Goal: Task Accomplishment & Management: Manage account settings

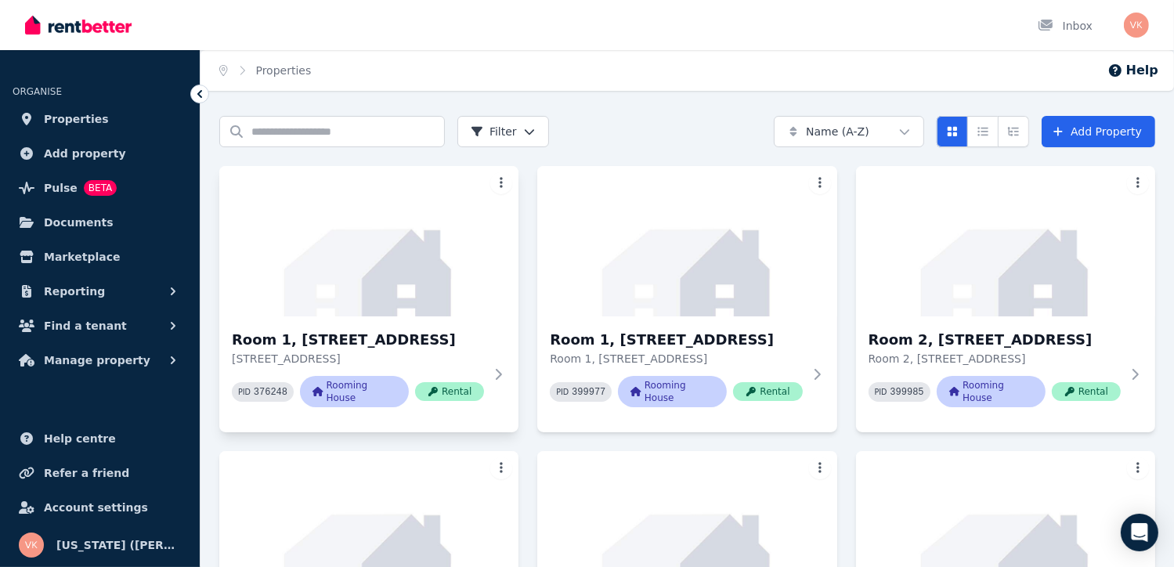
click at [499, 184] on html "Open main menu Inbox Open user menu ORGANISE Properties Add property Pulse BETA…" at bounding box center [587, 283] width 1174 height 567
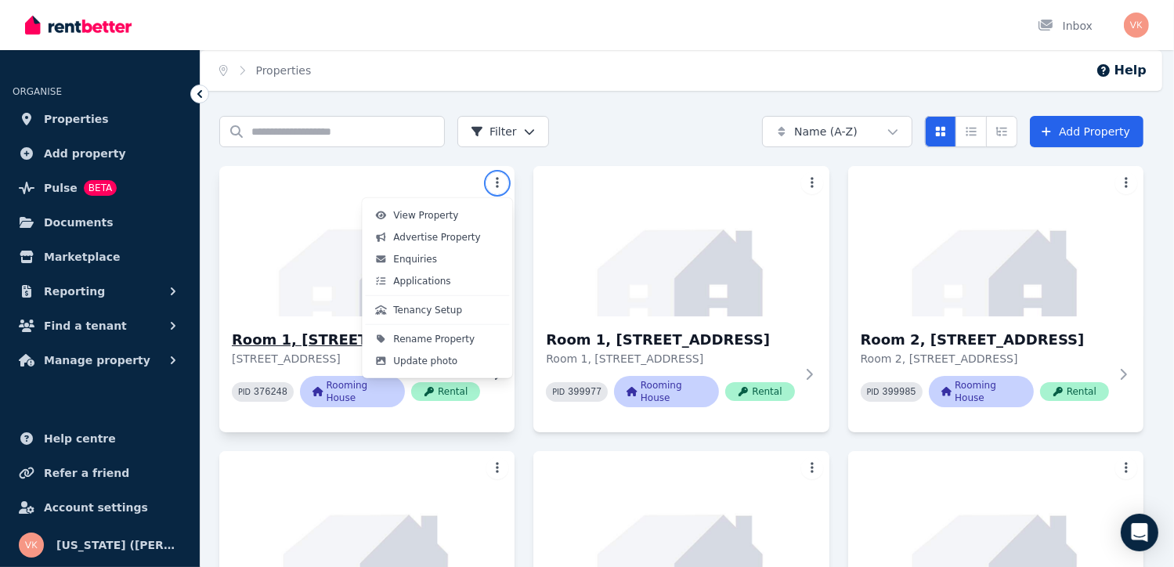
click at [272, 349] on html "Open main menu Inbox Open user menu ORGANISE Properties Add property Pulse BETA…" at bounding box center [587, 283] width 1174 height 567
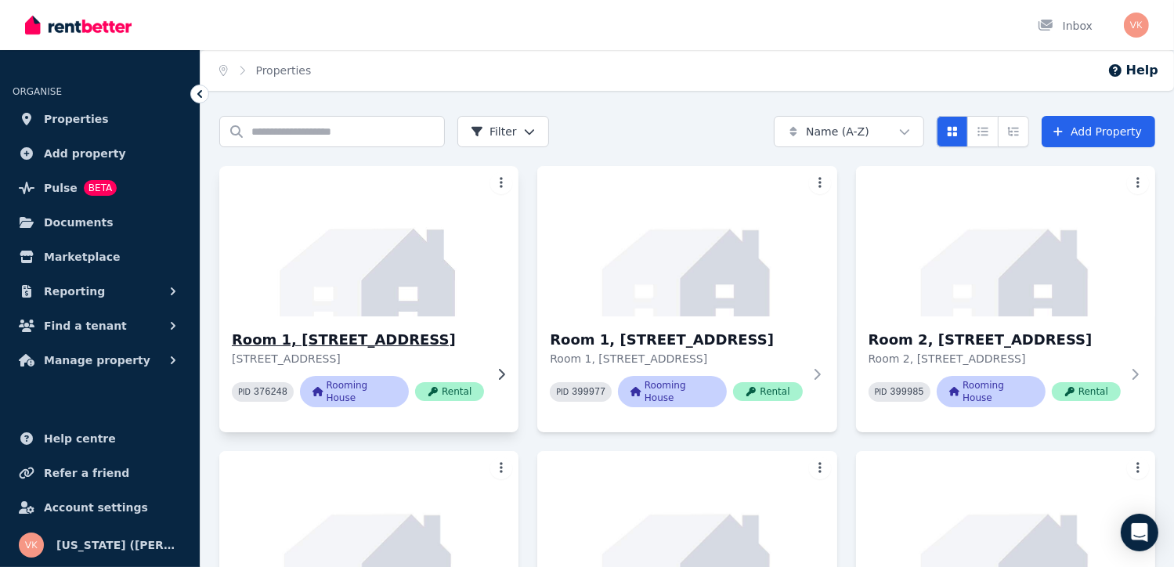
click at [324, 342] on h3 "Room 1, [STREET_ADDRESS]" at bounding box center [358, 340] width 252 height 22
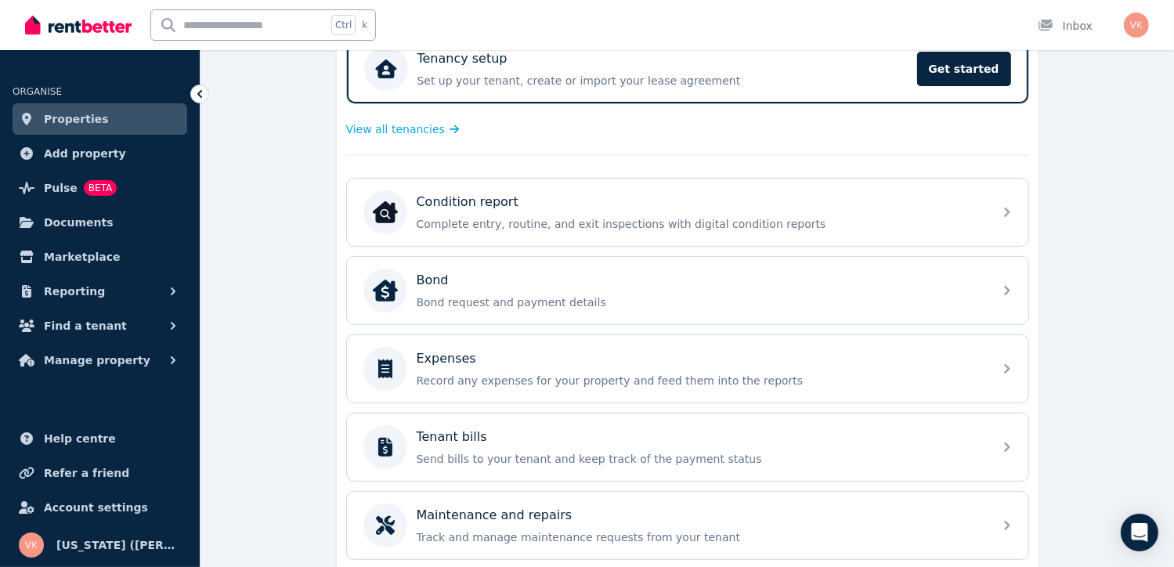
scroll to position [526, 0]
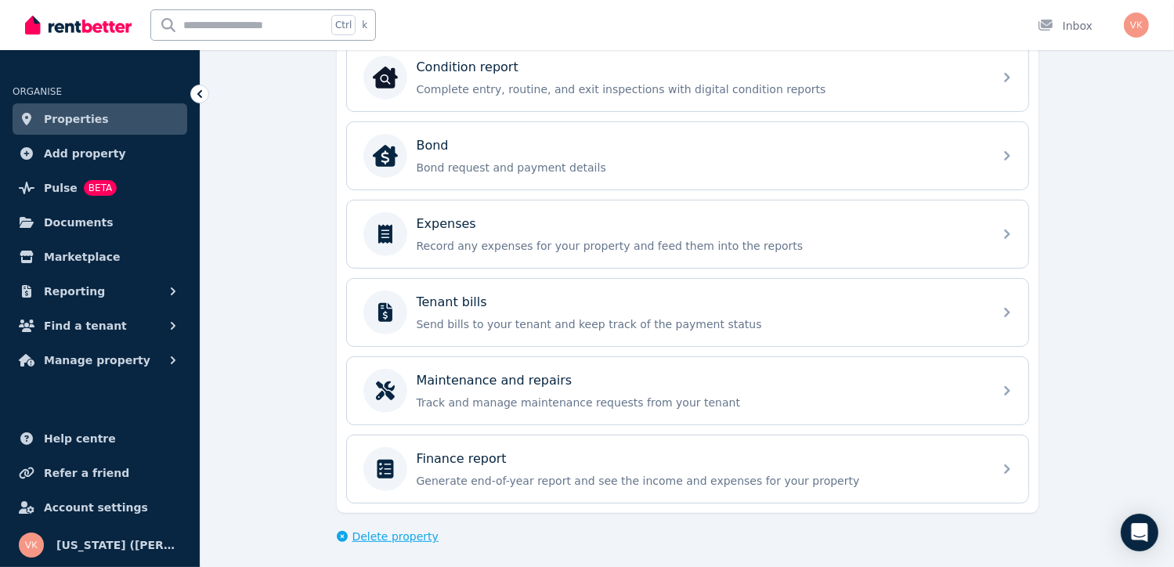
click at [384, 533] on span "Delete property" at bounding box center [396, 537] width 86 height 16
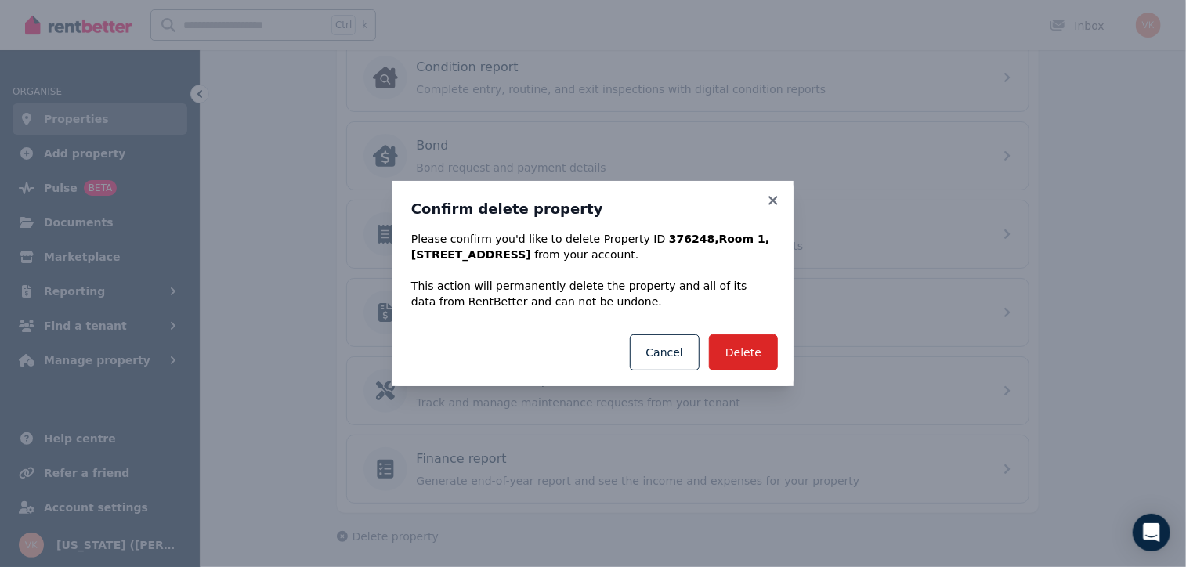
click at [762, 378] on div "Delete Cancel" at bounding box center [593, 352] width 401 height 67
click at [743, 355] on button "Delete" at bounding box center [743, 353] width 69 height 36
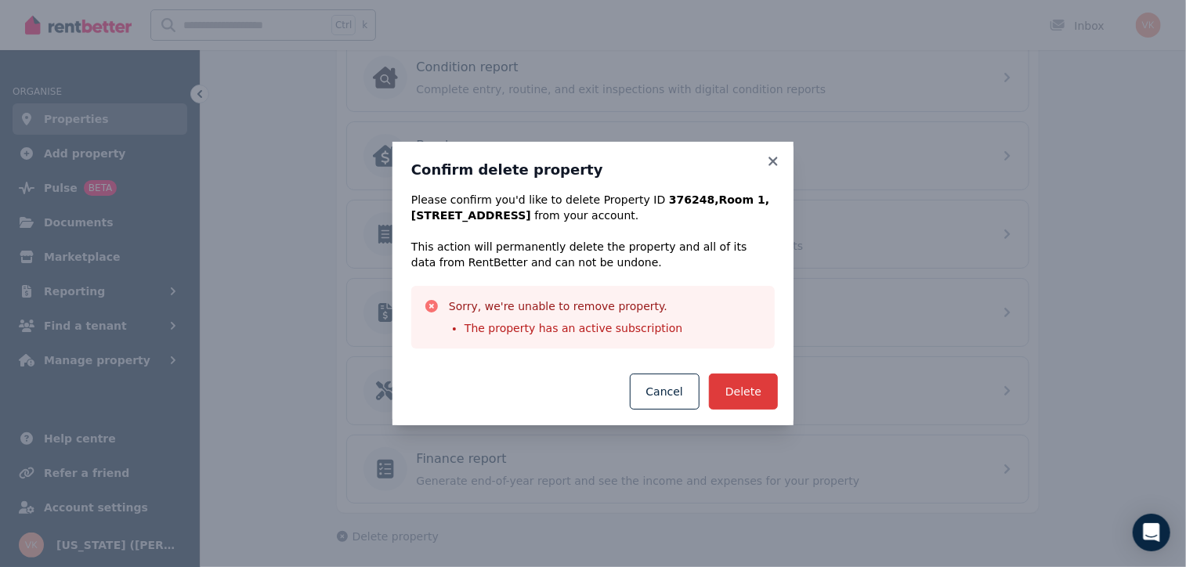
click at [752, 388] on button "Delete" at bounding box center [743, 392] width 69 height 36
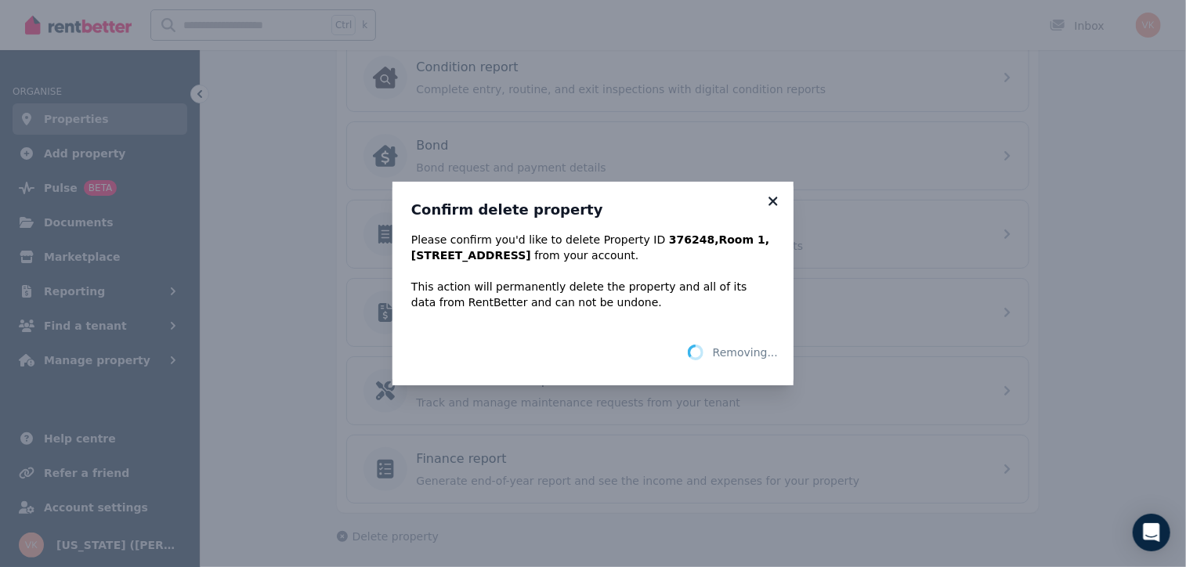
click at [774, 204] on div "Confirm delete property Please confirm you'd like to delete Property ID 376248 …" at bounding box center [593, 284] width 401 height 204
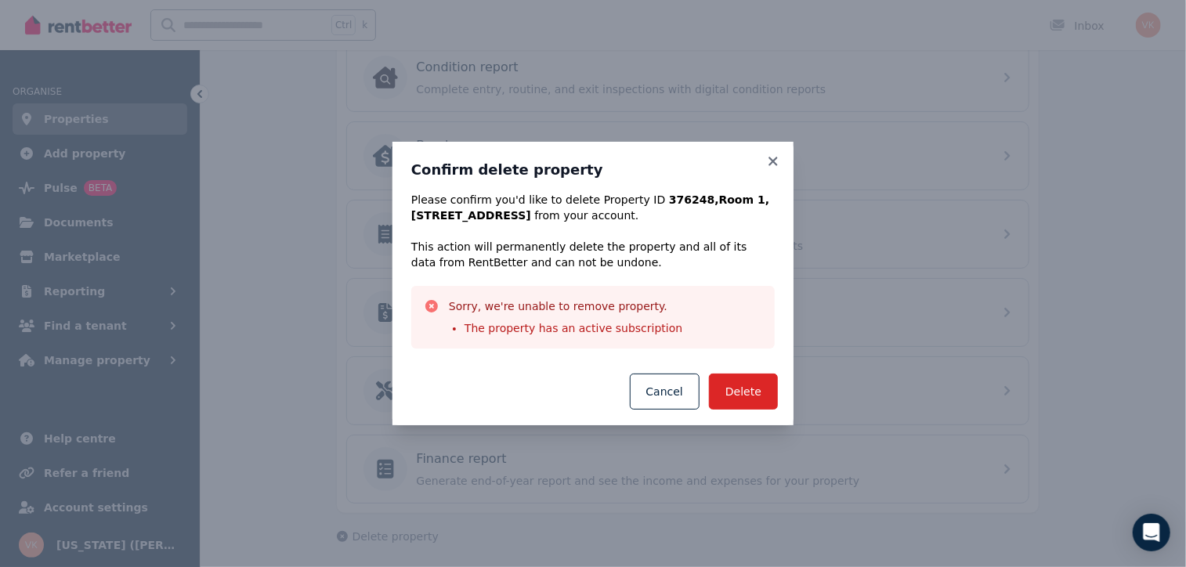
click at [782, 162] on div "Confirm delete property Please confirm you'd like to delete Property ID 376248 …" at bounding box center [593, 250] width 401 height 216
click at [780, 156] on icon at bounding box center [773, 161] width 16 height 14
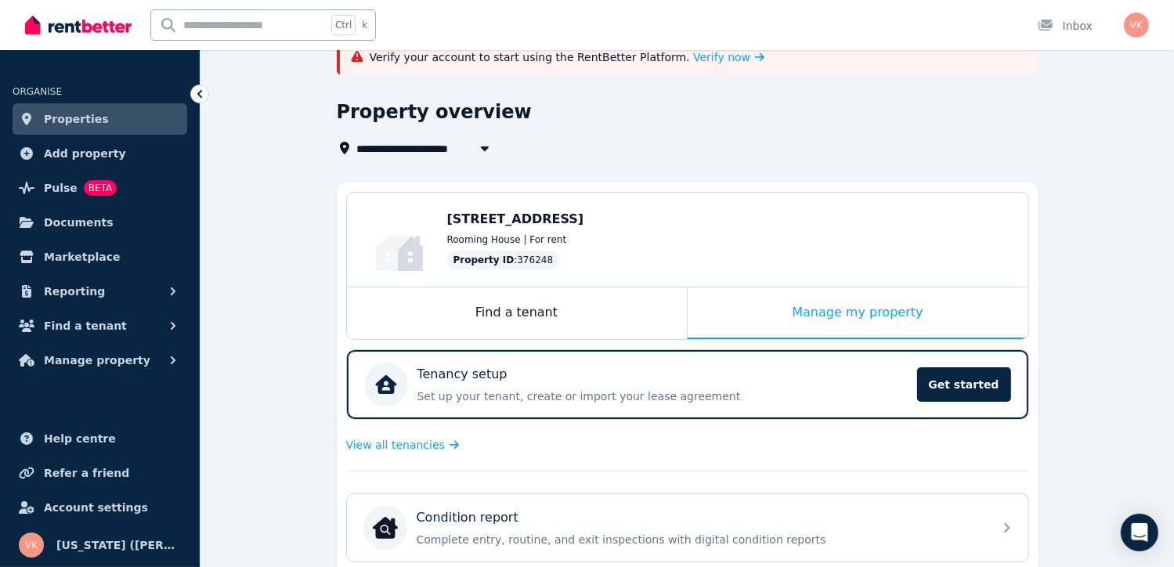
scroll to position [56, 0]
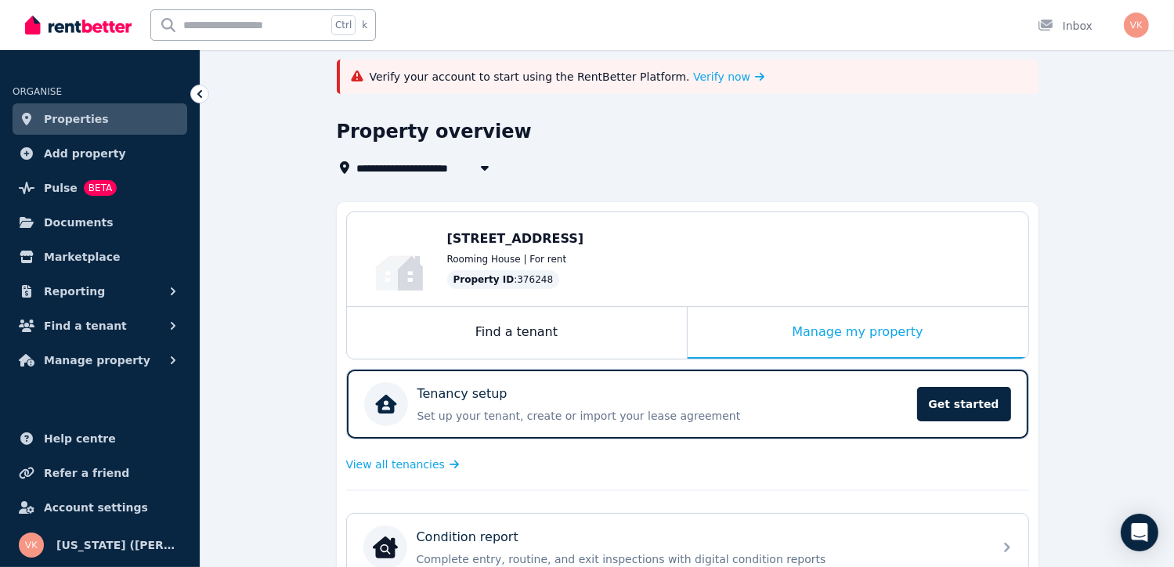
click at [99, 122] on link "Properties" at bounding box center [100, 118] width 175 height 31
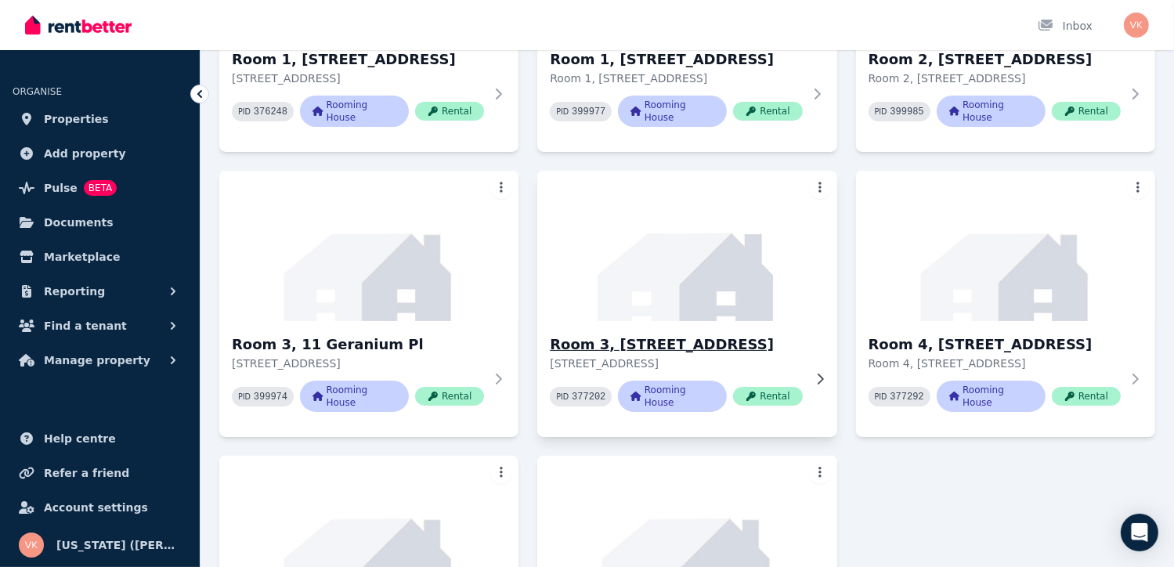
scroll to position [313, 0]
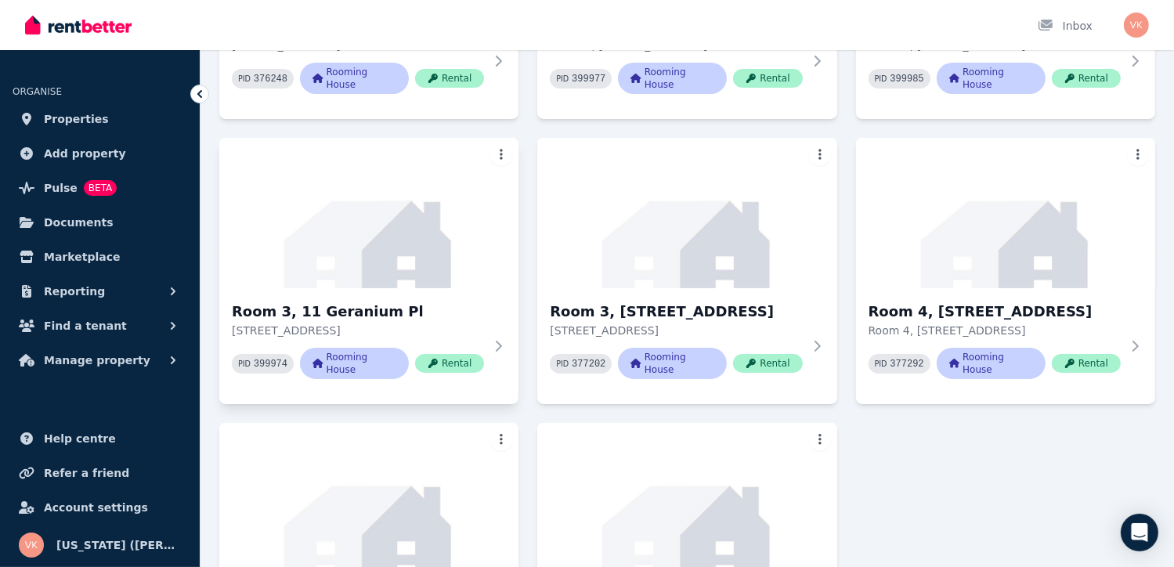
click at [354, 323] on h3 "Room 3, 11 Geranium Pl" at bounding box center [358, 312] width 252 height 22
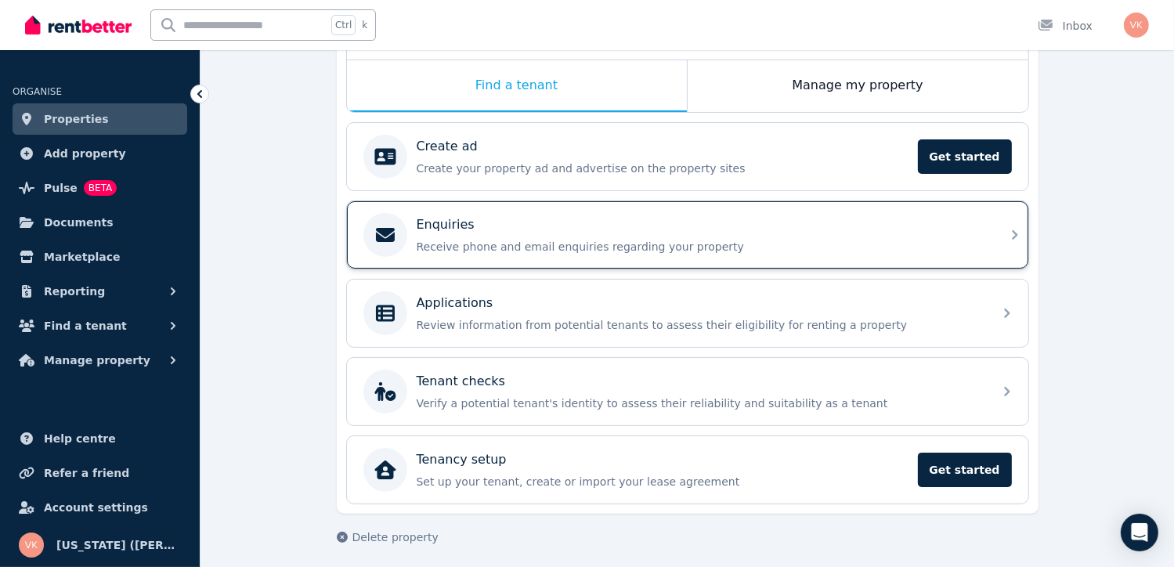
scroll to position [246, 0]
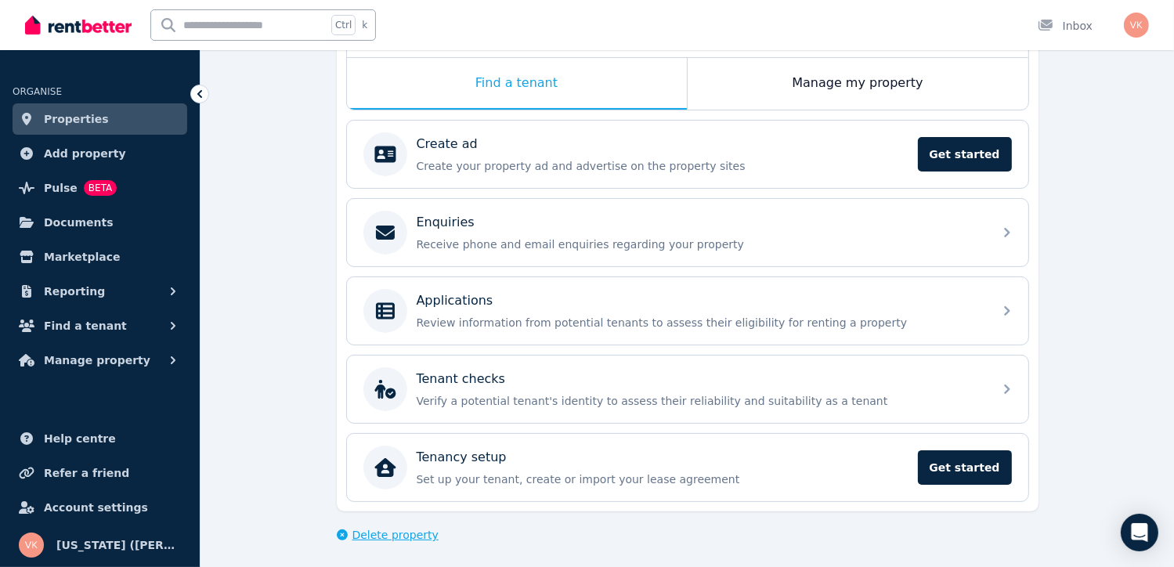
click at [402, 532] on span "Delete property" at bounding box center [396, 535] width 86 height 16
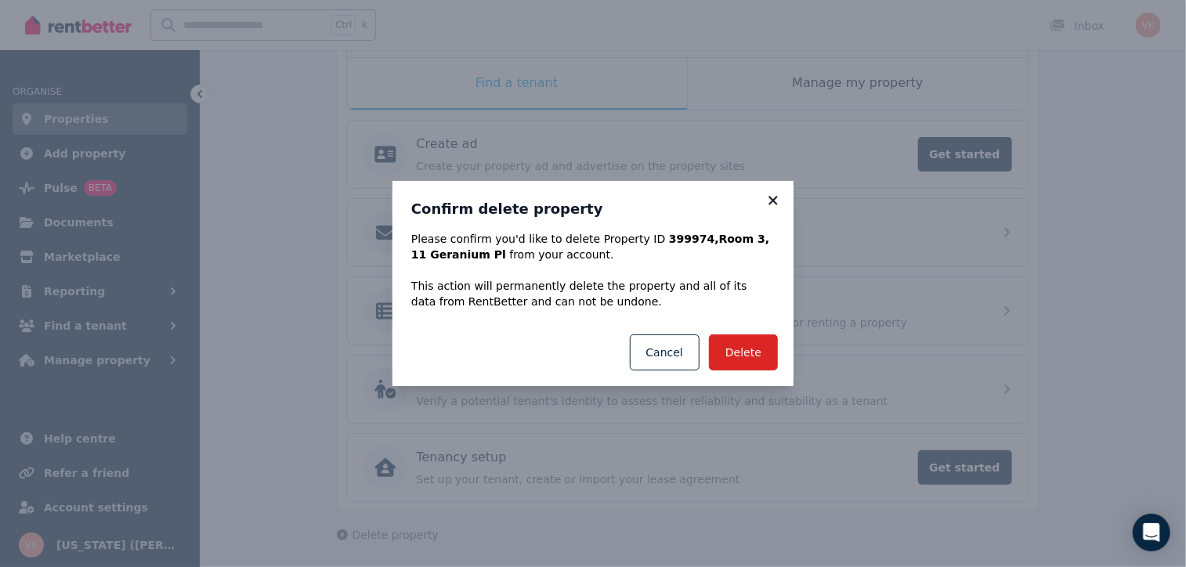
click at [774, 203] on icon at bounding box center [773, 200] width 9 height 9
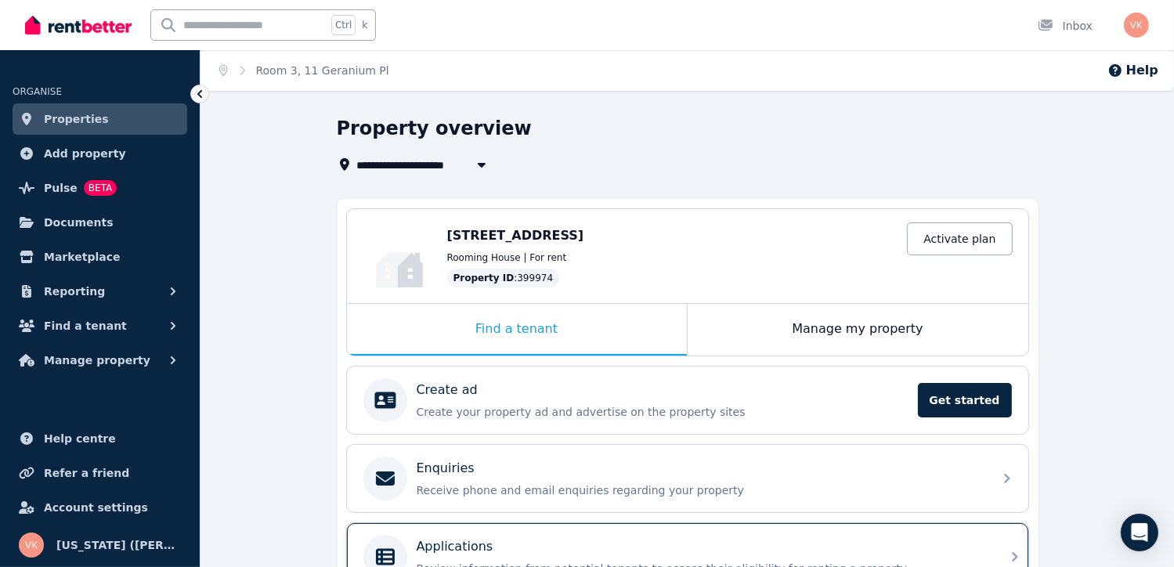
scroll to position [0, 0]
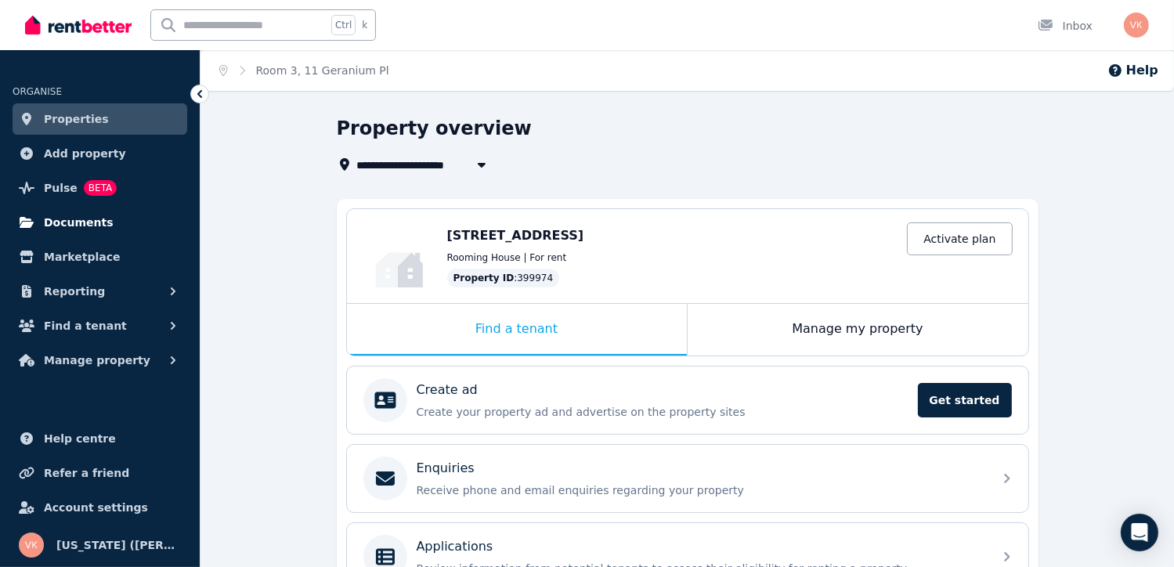
click at [78, 226] on span "Documents" at bounding box center [79, 222] width 70 height 19
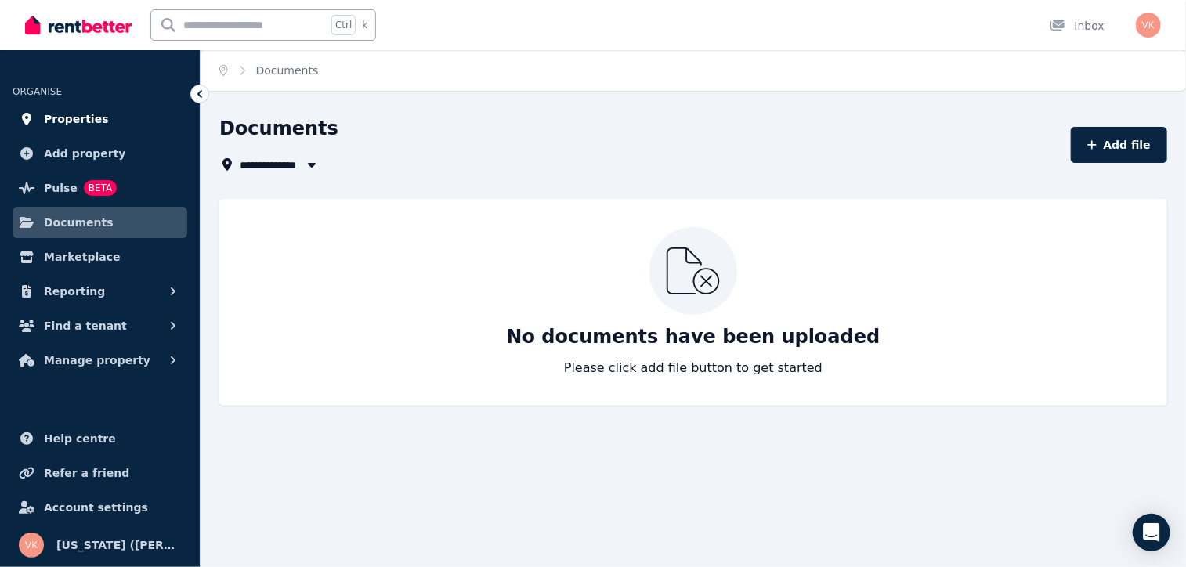
click at [65, 120] on span "Properties" at bounding box center [76, 119] width 65 height 19
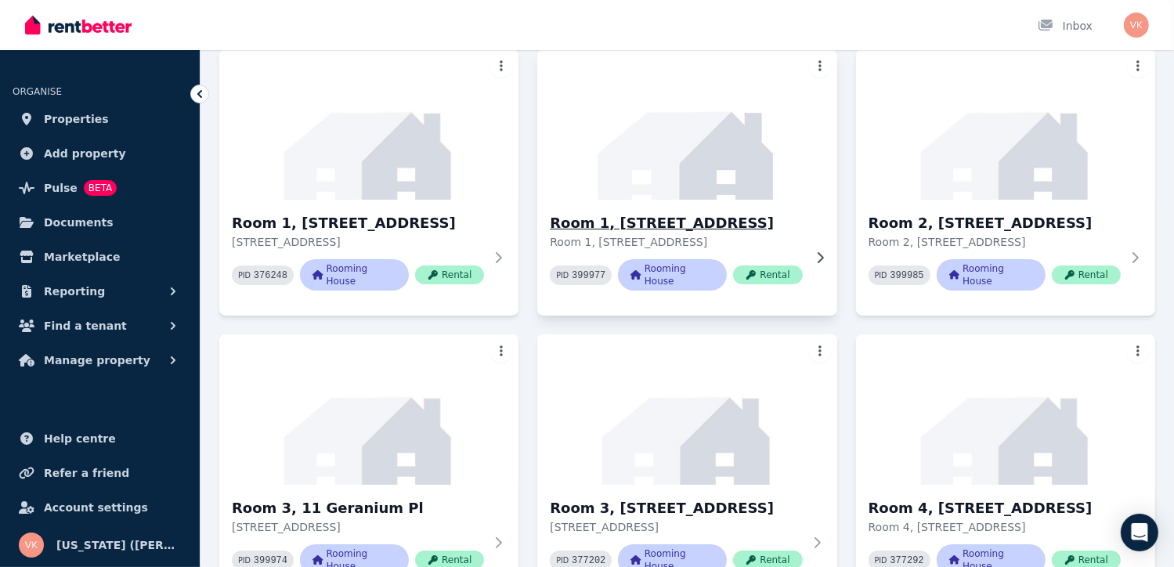
scroll to position [78, 0]
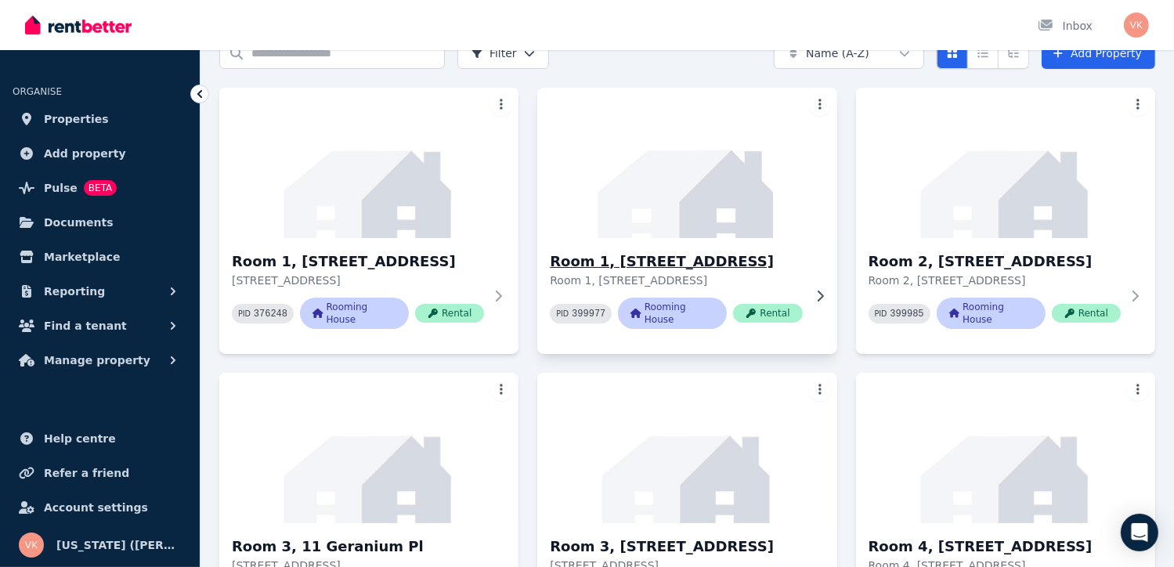
click at [667, 273] on h3 "Room 1, [STREET_ADDRESS]" at bounding box center [676, 262] width 252 height 22
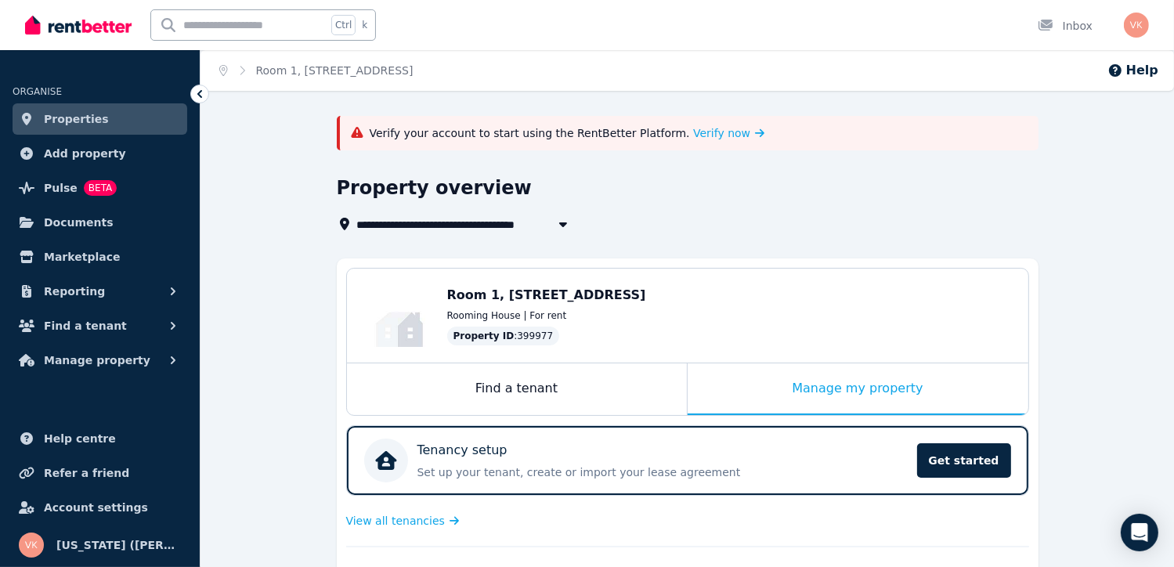
click at [740, 176] on div "Property overview" at bounding box center [683, 190] width 693 height 30
click at [693, 139] on span "Verify now" at bounding box center [721, 133] width 57 height 16
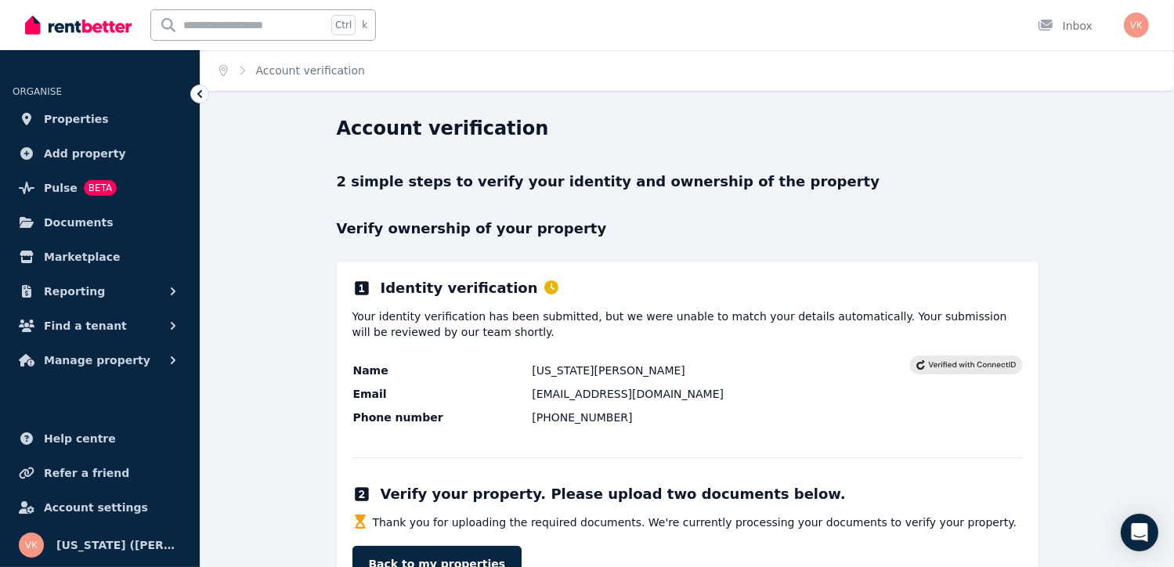
scroll to position [58, 0]
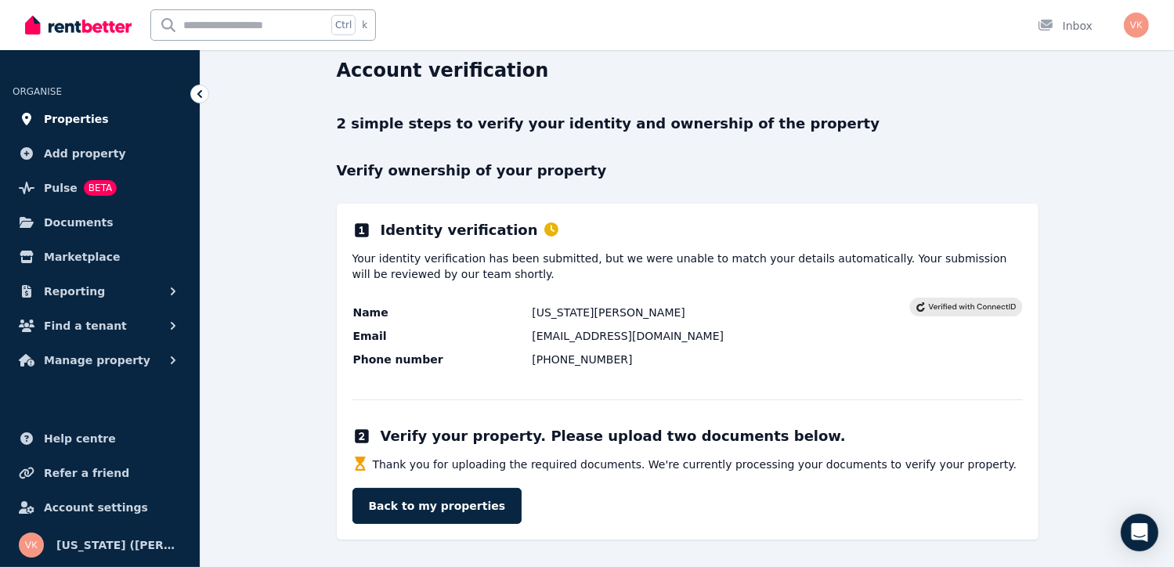
click at [77, 128] on span "Properties" at bounding box center [76, 119] width 65 height 19
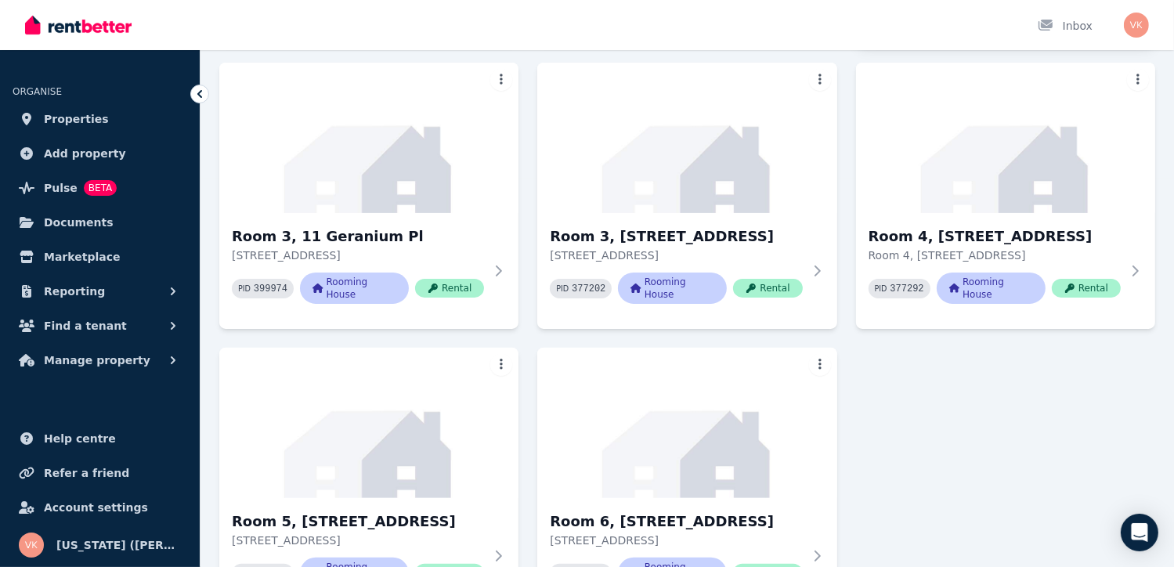
scroll to position [392, 0]
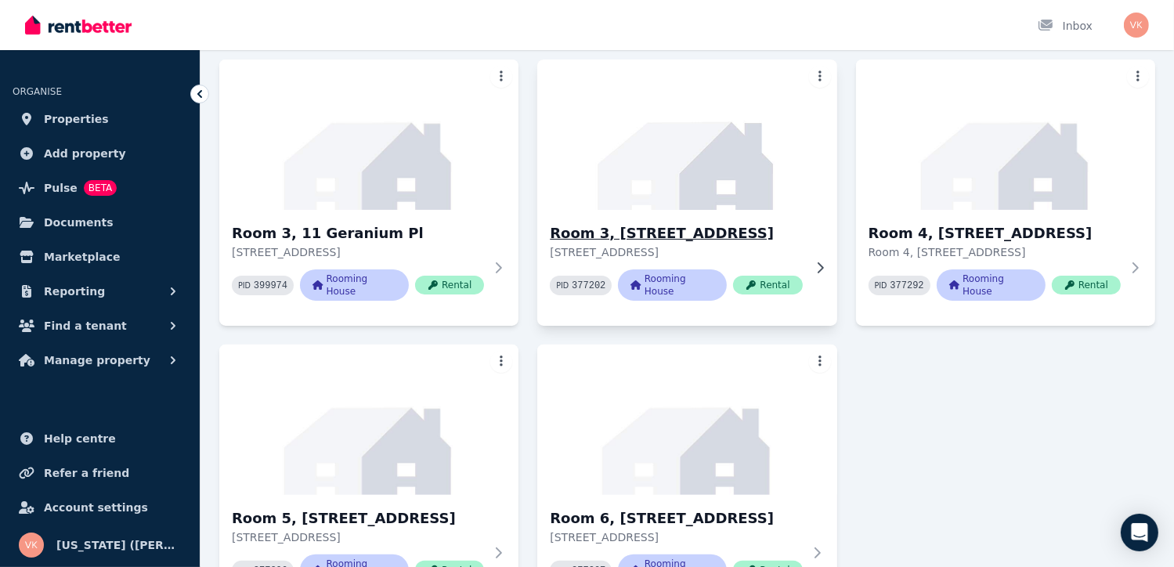
click at [794, 134] on img at bounding box center [687, 135] width 314 height 158
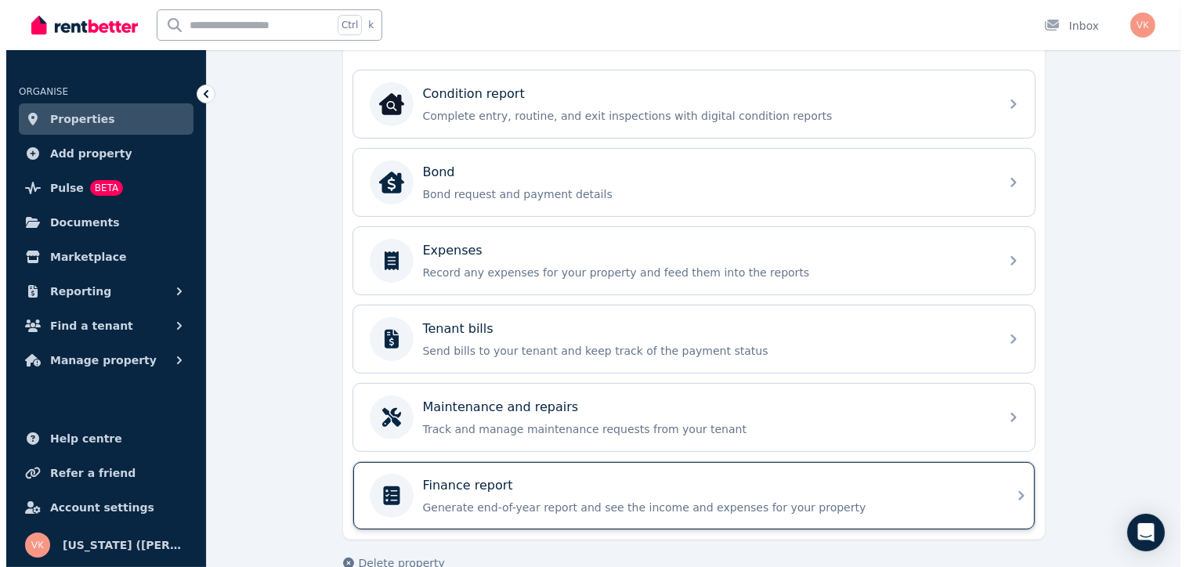
scroll to position [467, 0]
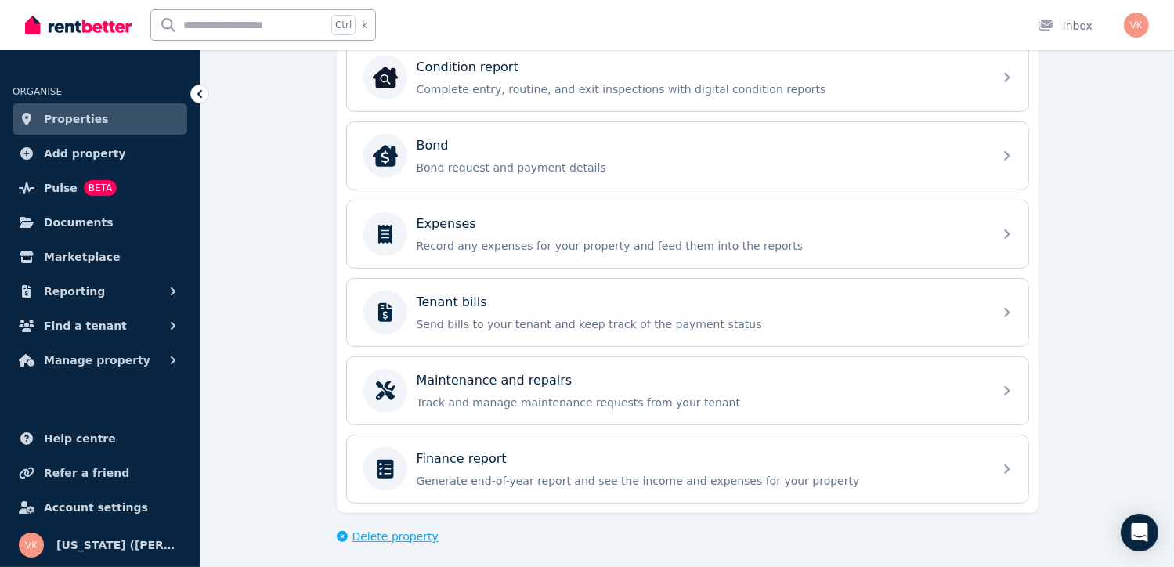
click at [382, 532] on span "Delete property" at bounding box center [396, 537] width 86 height 16
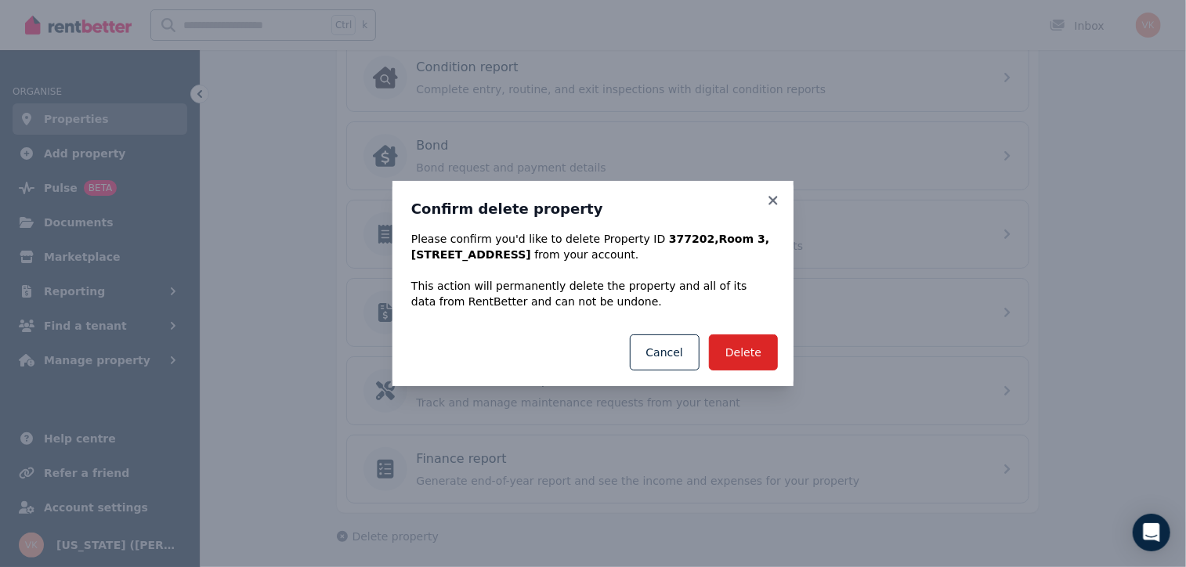
click at [752, 378] on div "Delete Cancel" at bounding box center [593, 352] width 401 height 67
click at [752, 352] on button "Delete" at bounding box center [743, 353] width 69 height 36
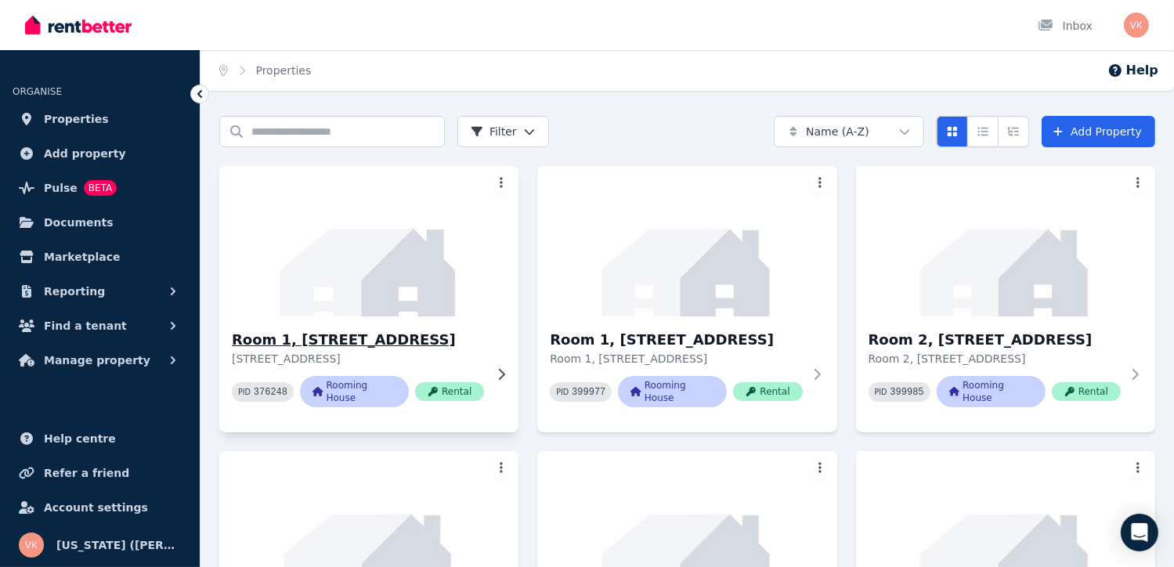
click at [479, 222] on img at bounding box center [369, 241] width 314 height 158
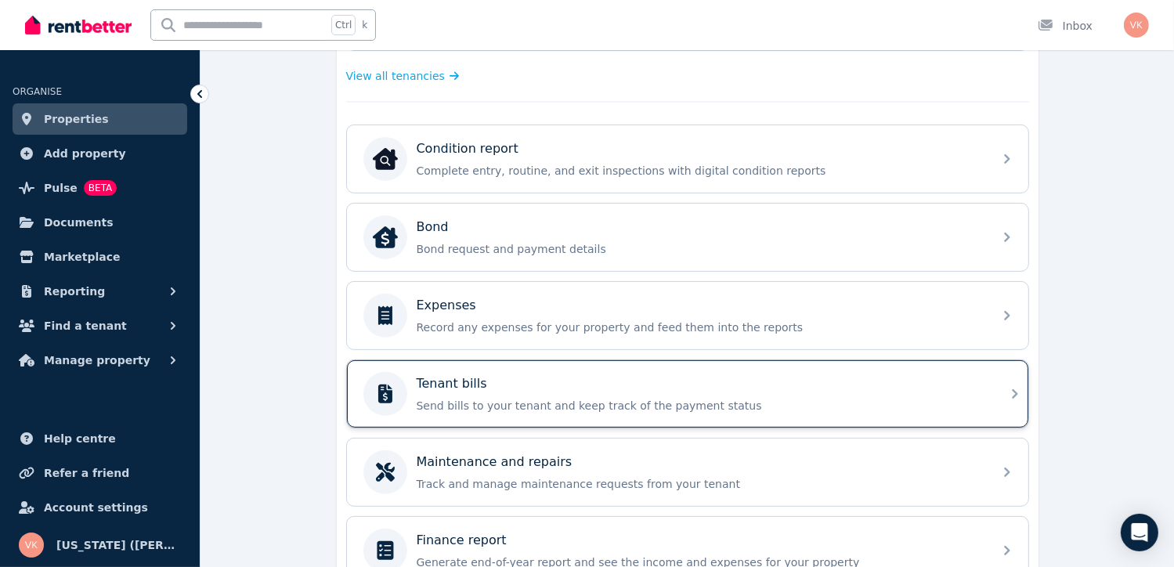
scroll to position [526, 0]
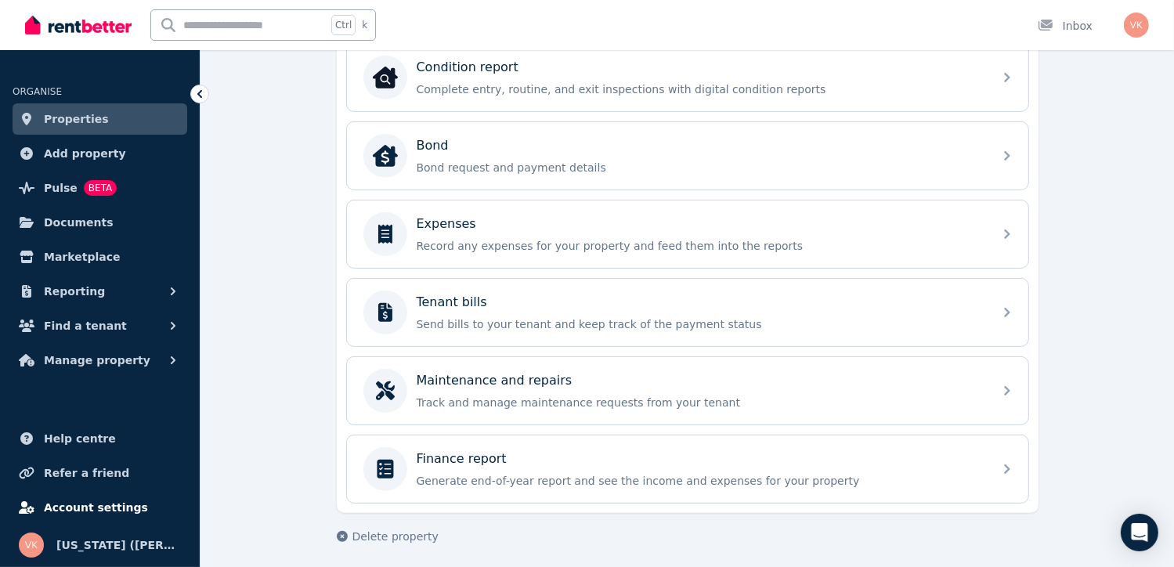
click at [73, 508] on span "Account settings" at bounding box center [96, 507] width 104 height 19
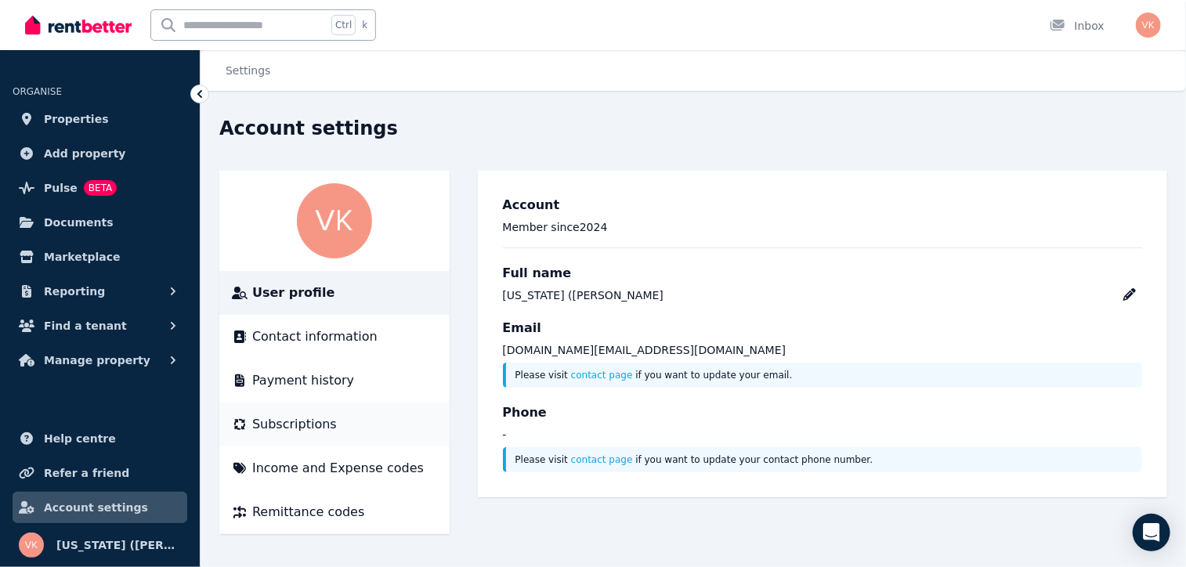
click at [284, 429] on span "Subscriptions" at bounding box center [294, 424] width 85 height 19
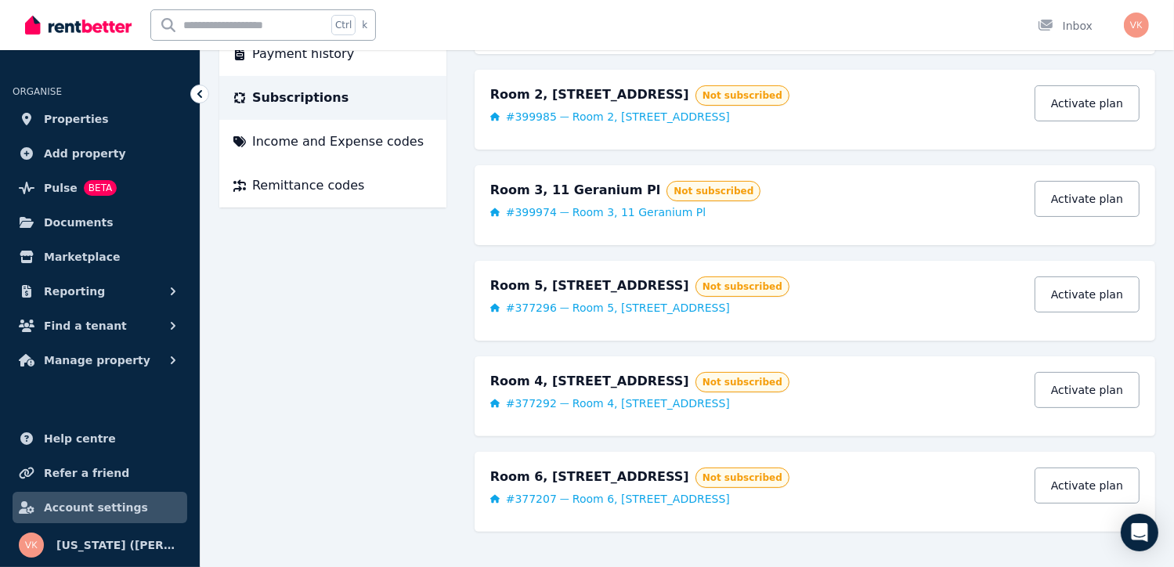
scroll to position [337, 0]
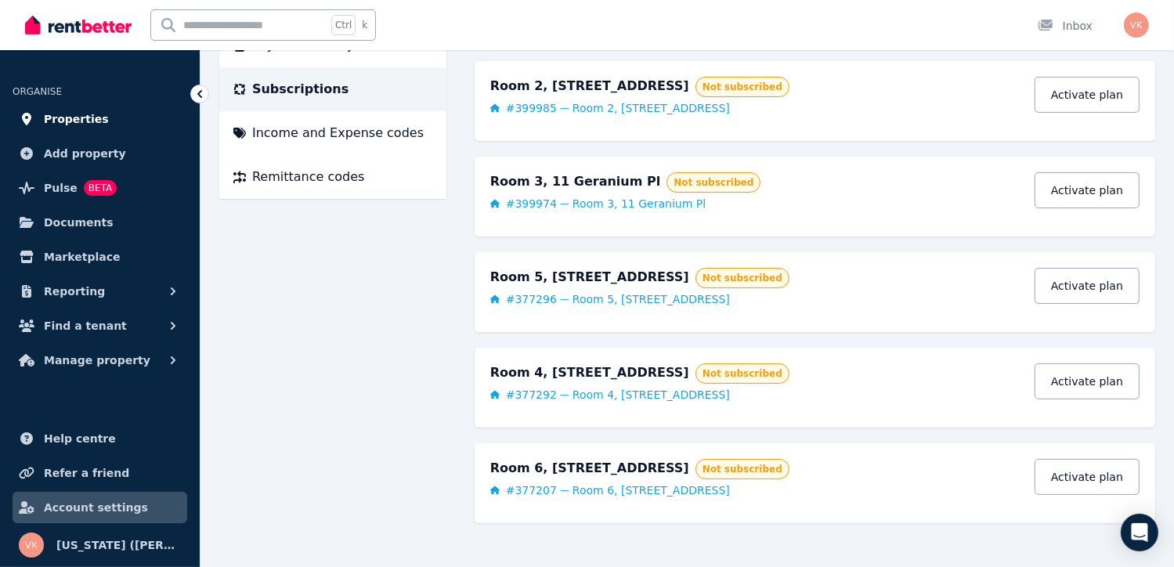
click at [71, 119] on span "Properties" at bounding box center [76, 119] width 65 height 19
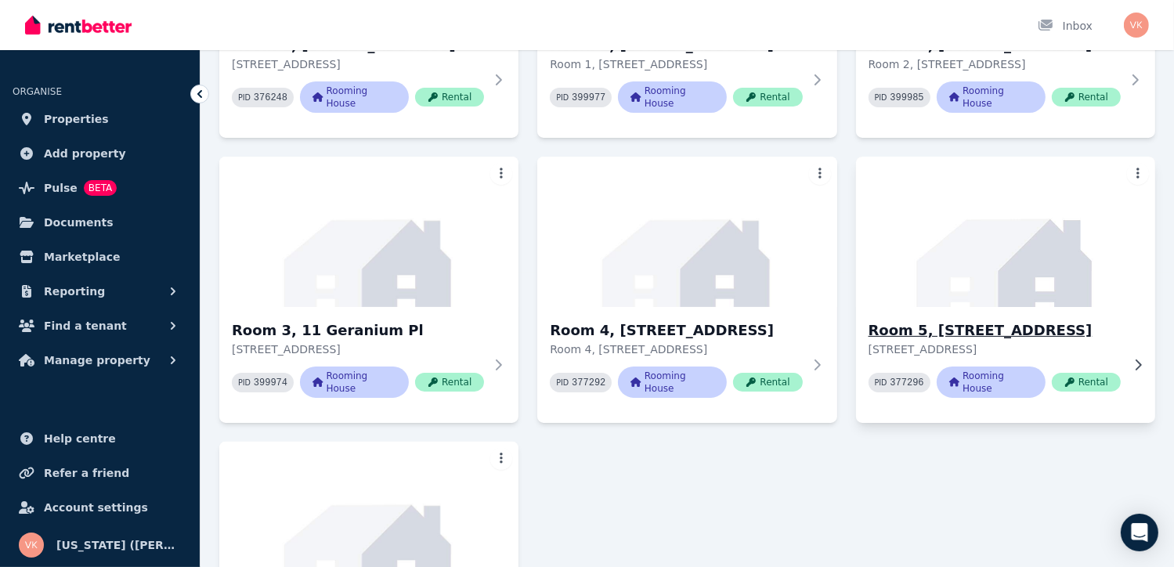
scroll to position [313, 0]
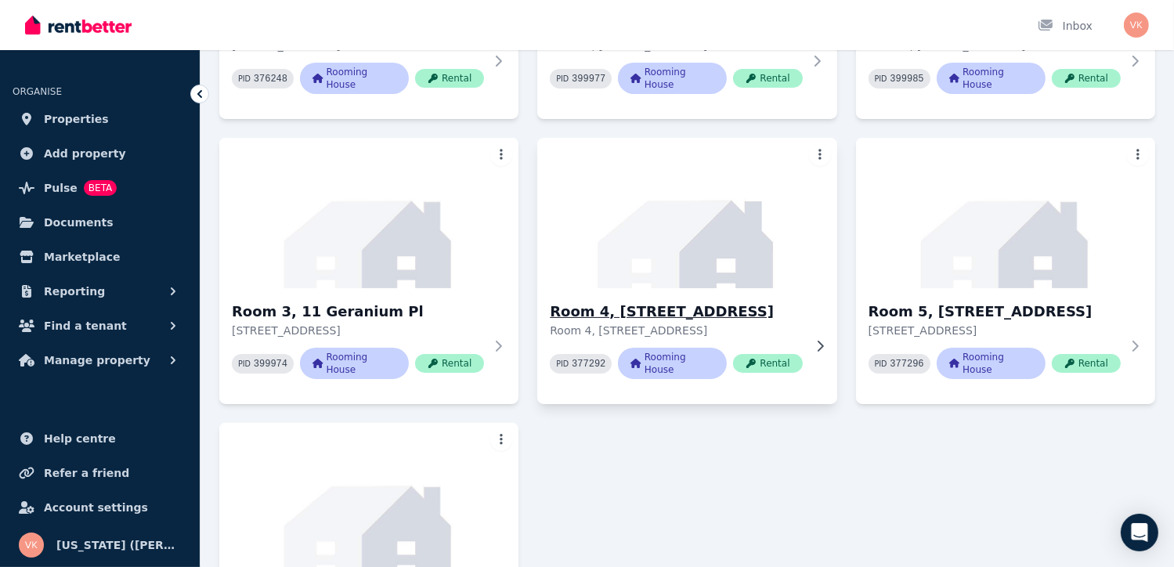
click at [667, 323] on h3 "Room 4, [STREET_ADDRESS]" at bounding box center [676, 312] width 252 height 22
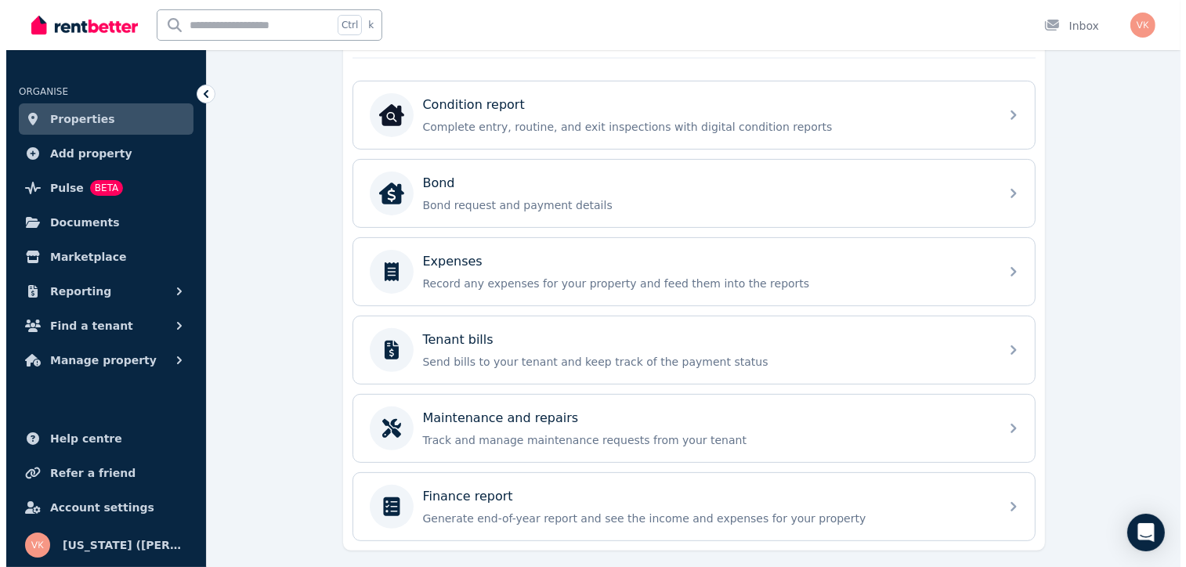
scroll to position [467, 0]
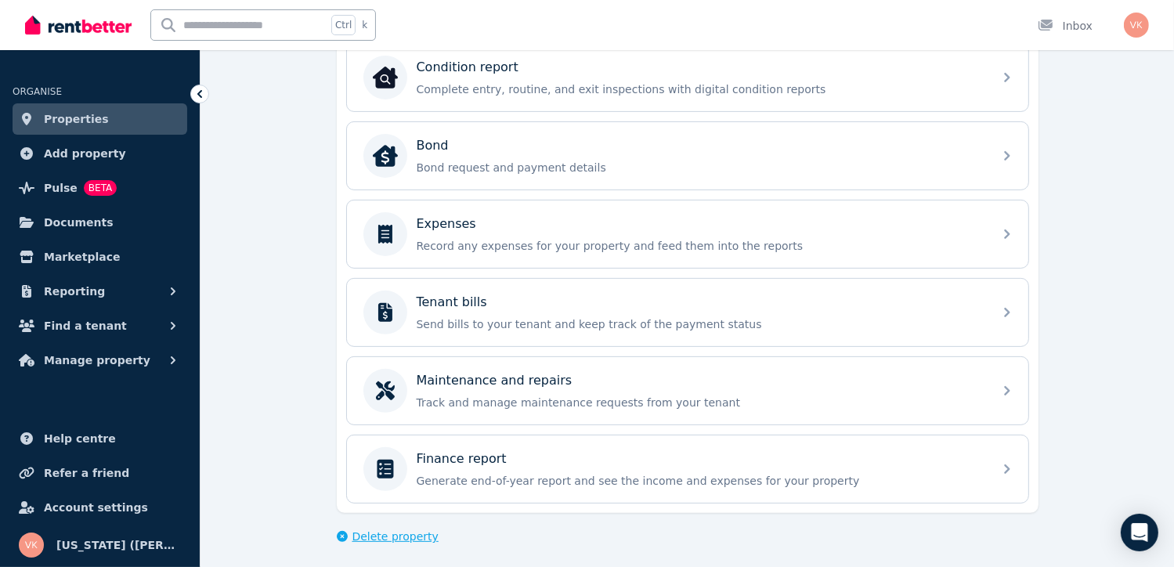
click at [383, 535] on span "Delete property" at bounding box center [396, 537] width 86 height 16
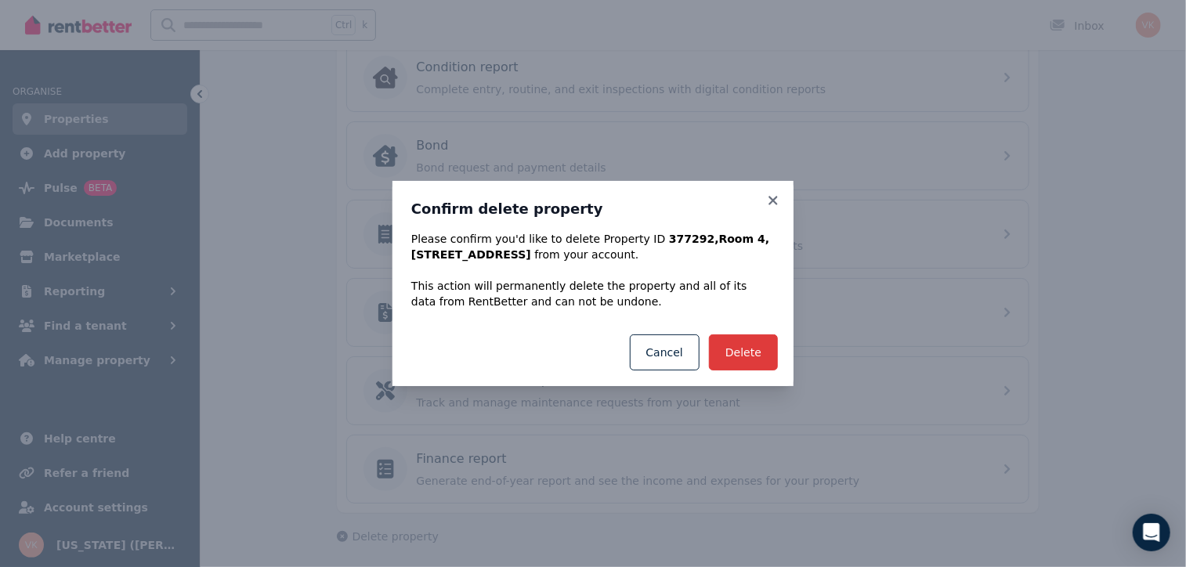
click at [746, 356] on button "Delete" at bounding box center [743, 353] width 69 height 36
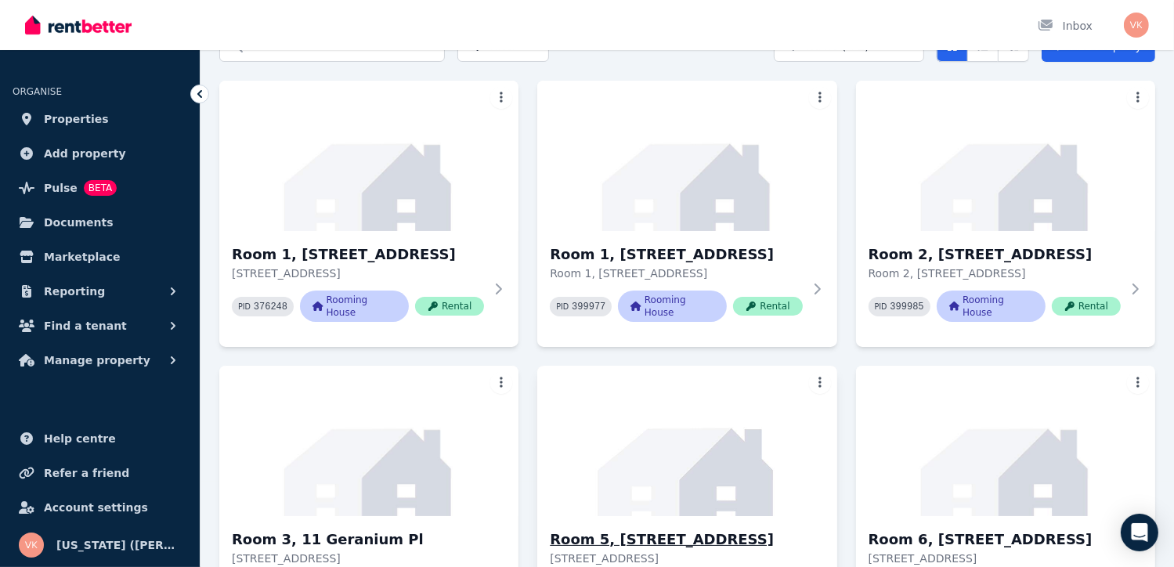
scroll to position [236, 0]
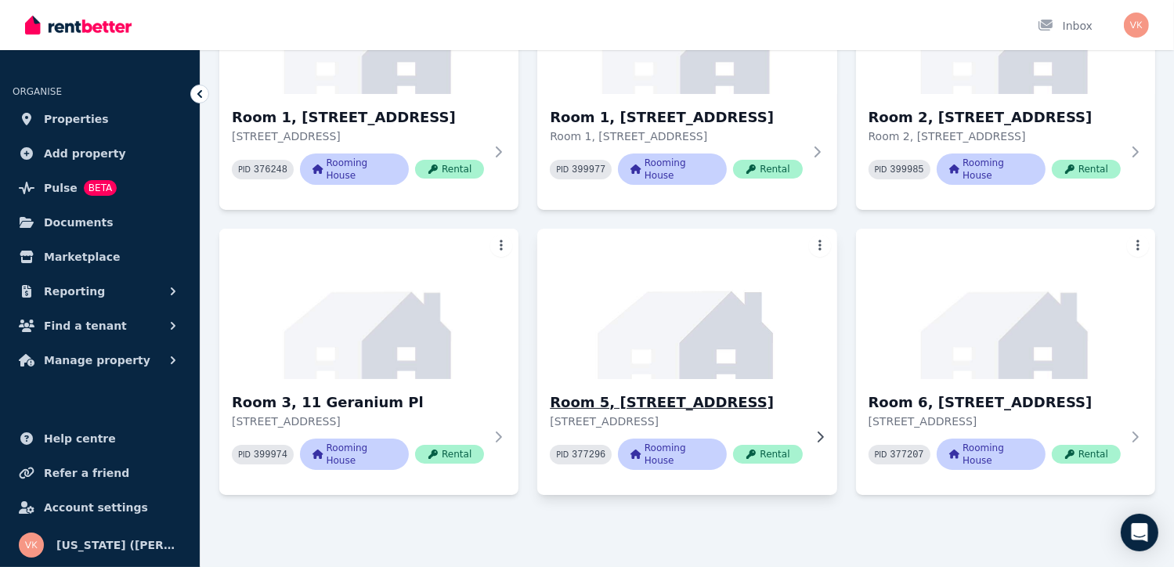
click at [725, 371] on img at bounding box center [687, 304] width 314 height 158
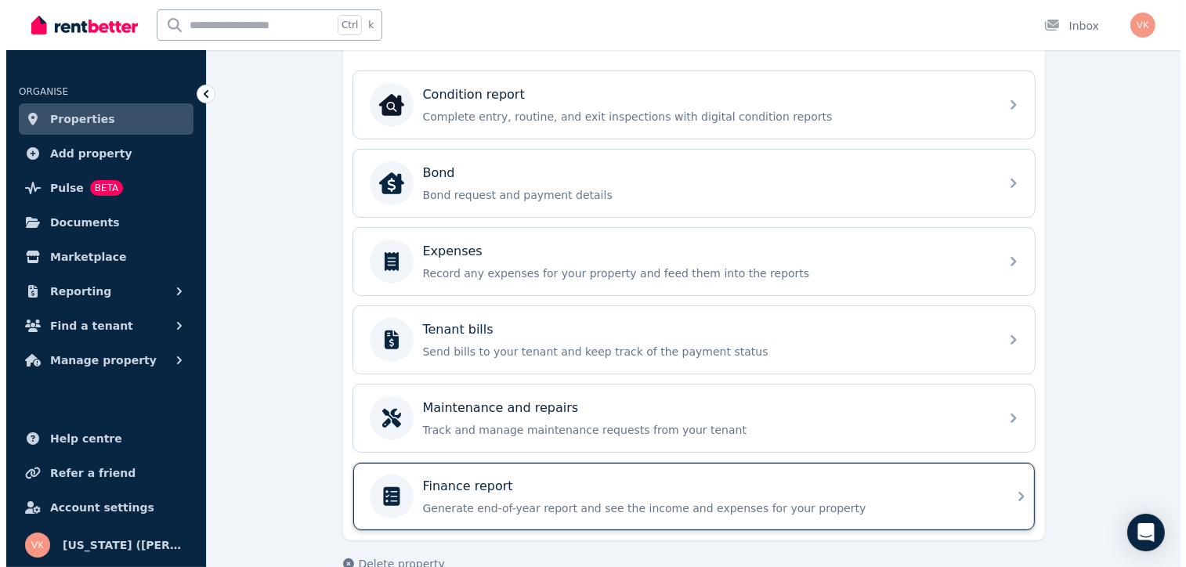
scroll to position [467, 0]
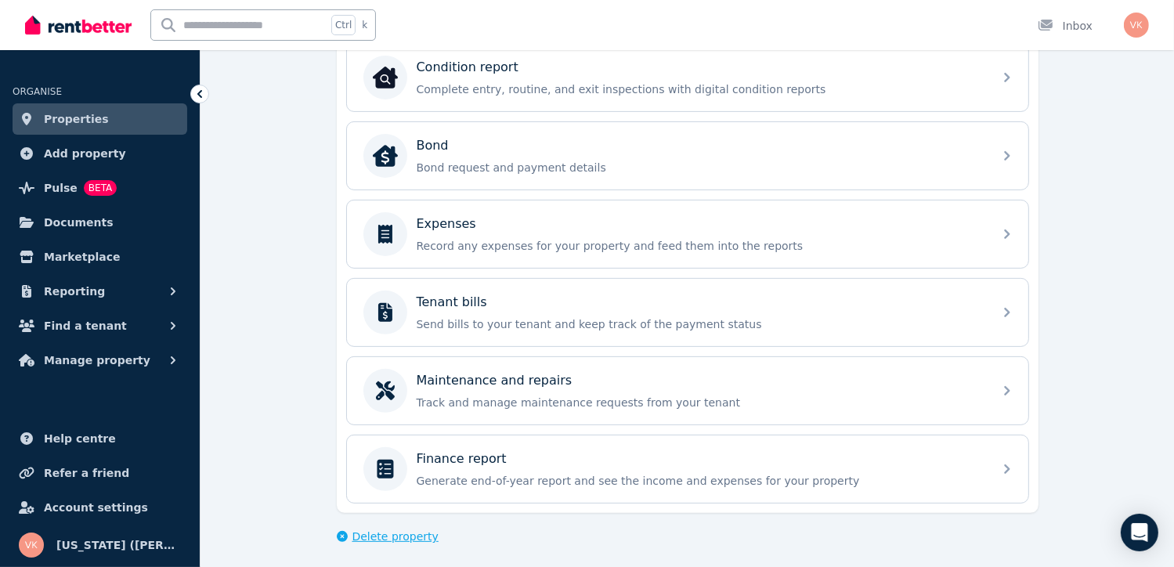
click at [411, 534] on span "Delete property" at bounding box center [396, 537] width 86 height 16
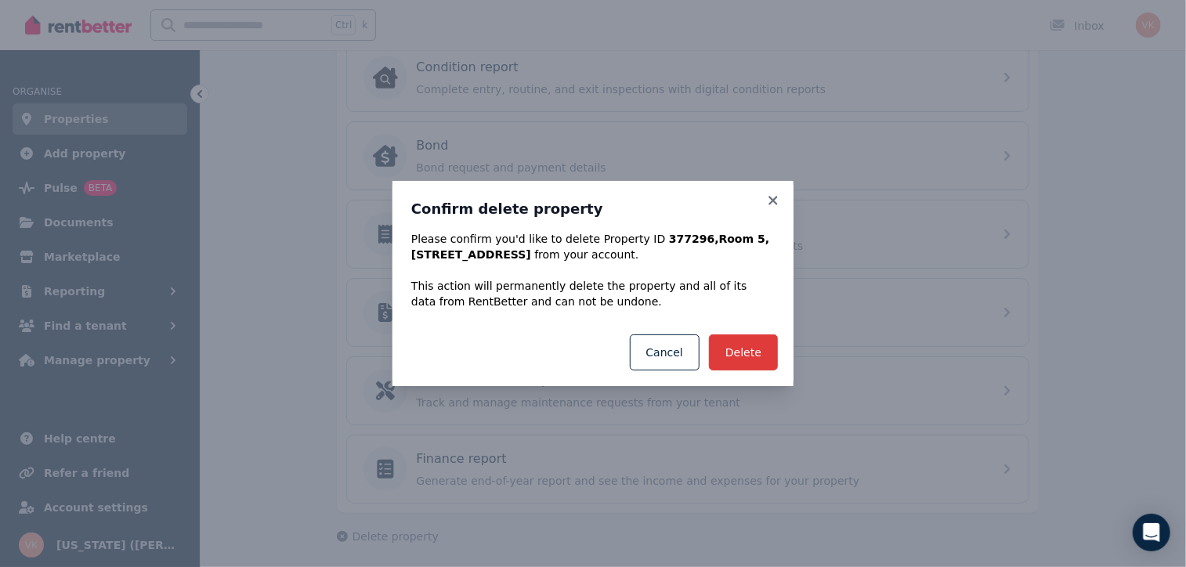
click at [754, 356] on button "Delete" at bounding box center [743, 353] width 69 height 36
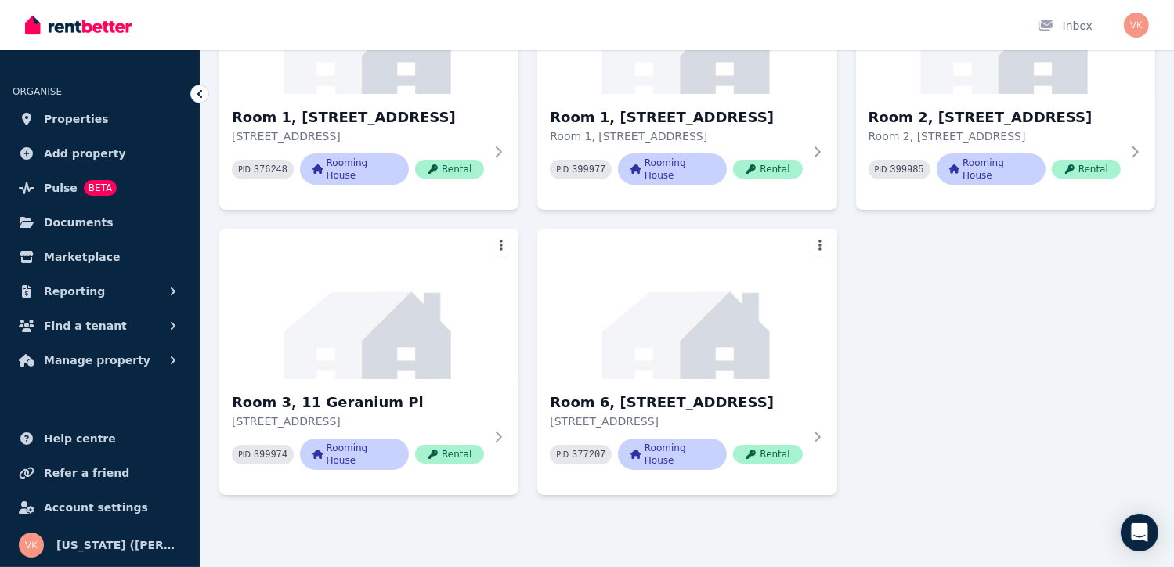
scroll to position [236, 0]
click at [706, 356] on img at bounding box center [687, 304] width 314 height 158
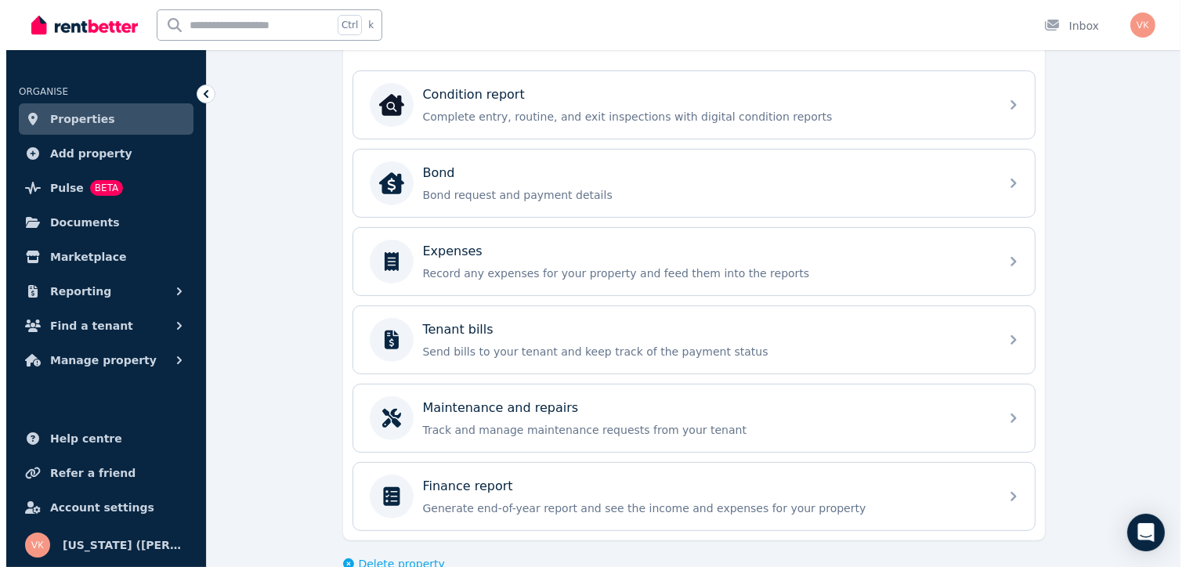
scroll to position [467, 0]
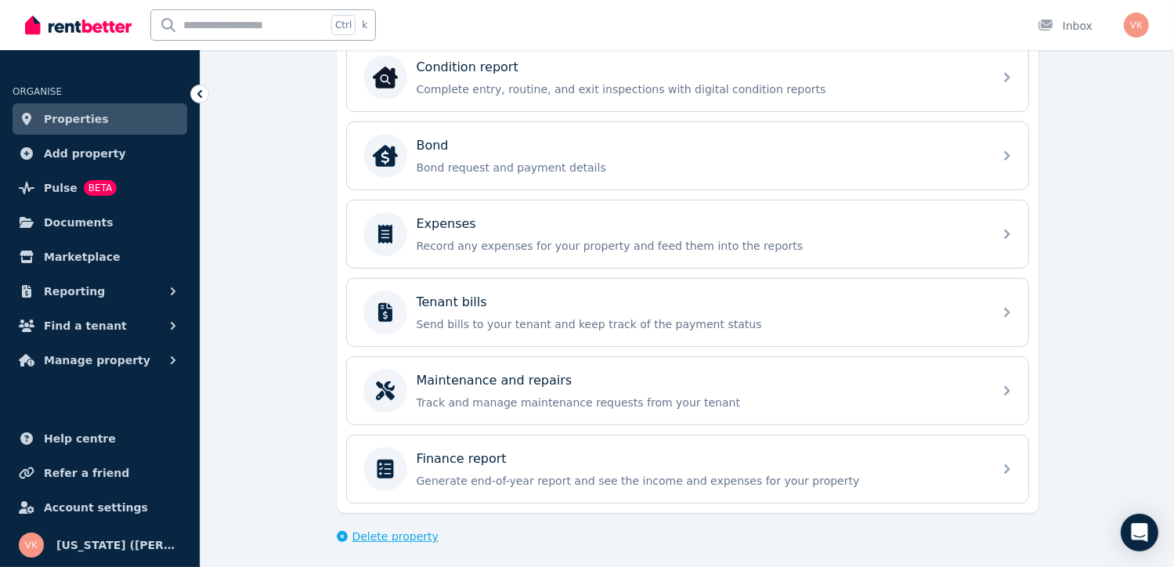
click at [355, 533] on span "Delete property" at bounding box center [396, 537] width 86 height 16
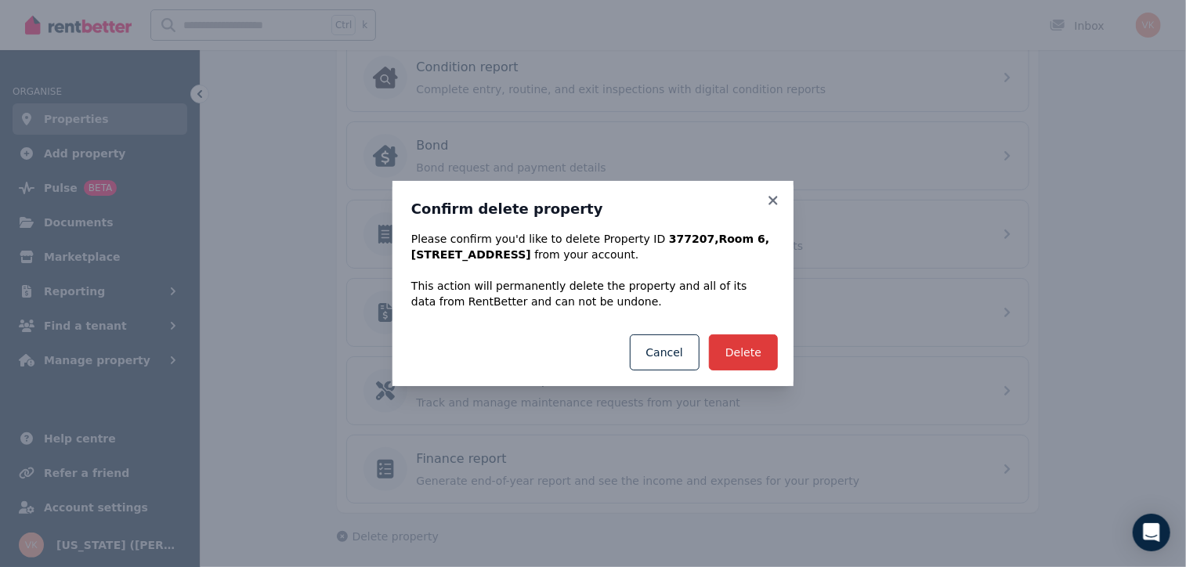
click at [751, 349] on button "Delete" at bounding box center [743, 353] width 69 height 36
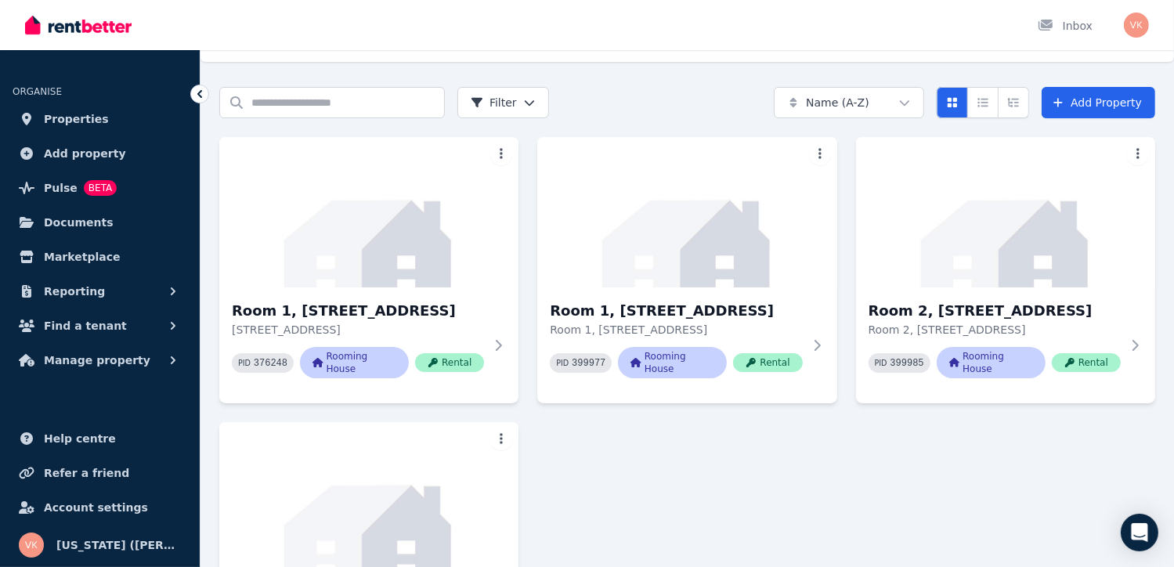
scroll to position [78, 0]
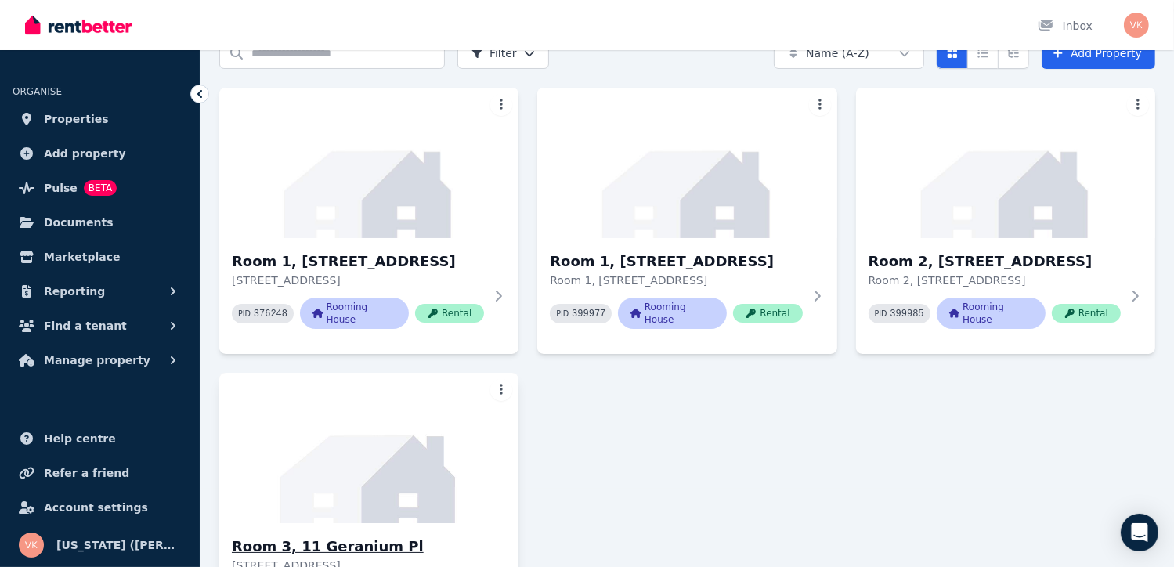
click at [426, 494] on img at bounding box center [369, 448] width 314 height 158
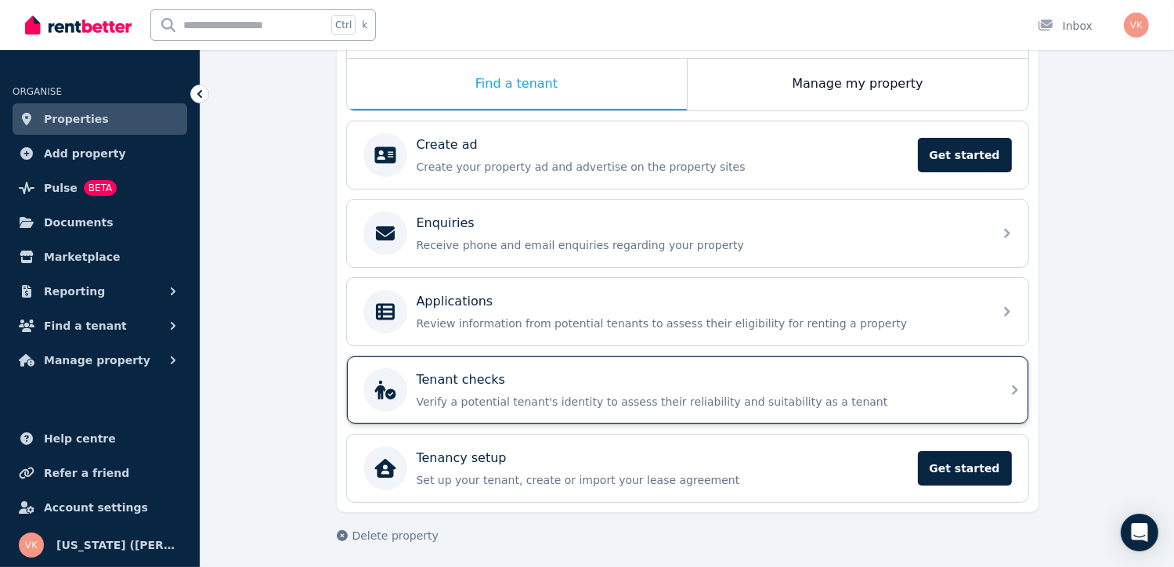
scroll to position [246, 0]
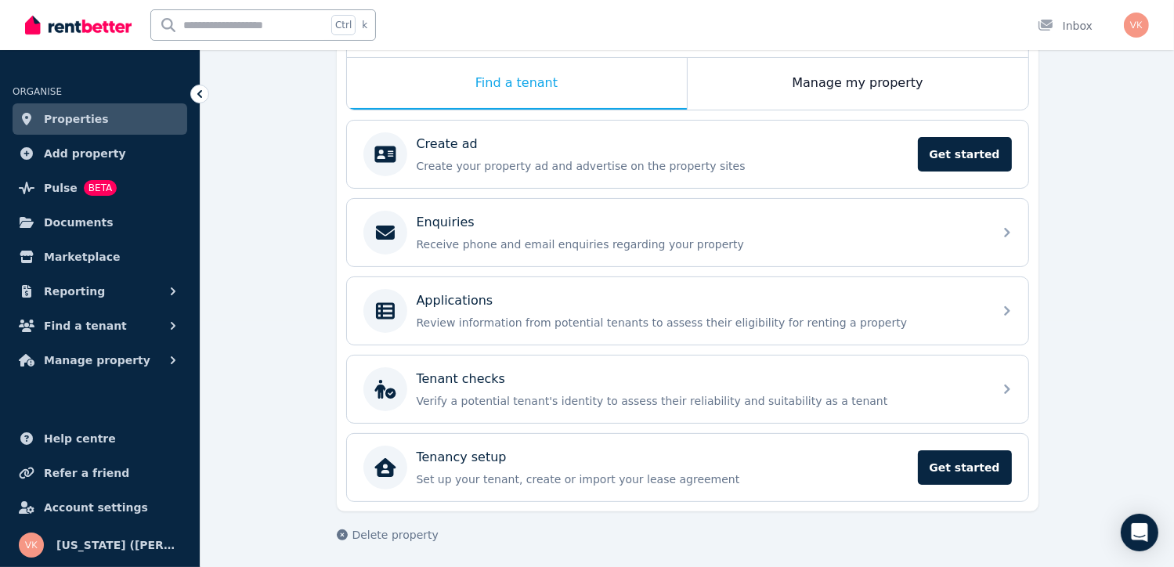
click at [63, 118] on span "Properties" at bounding box center [76, 119] width 65 height 19
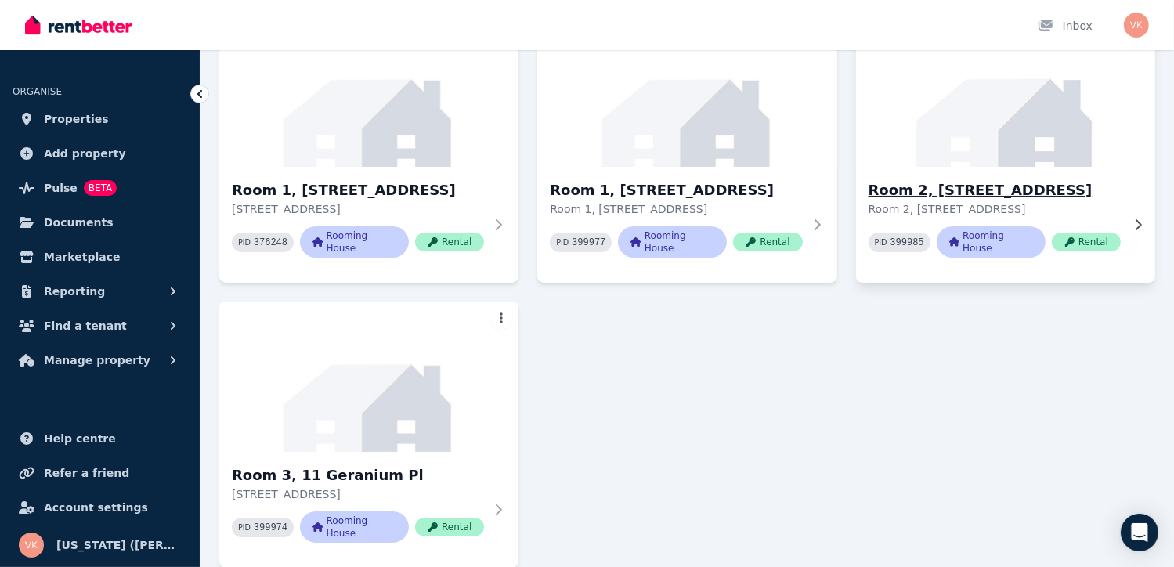
scroll to position [1, 0]
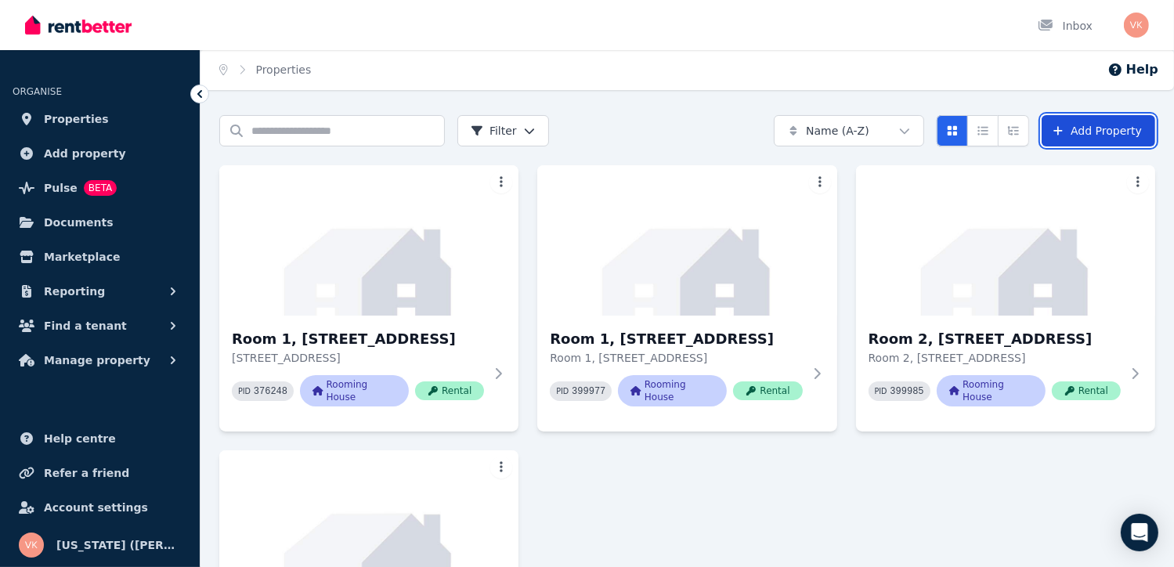
click at [1105, 124] on link "Add Property" at bounding box center [1099, 130] width 114 height 31
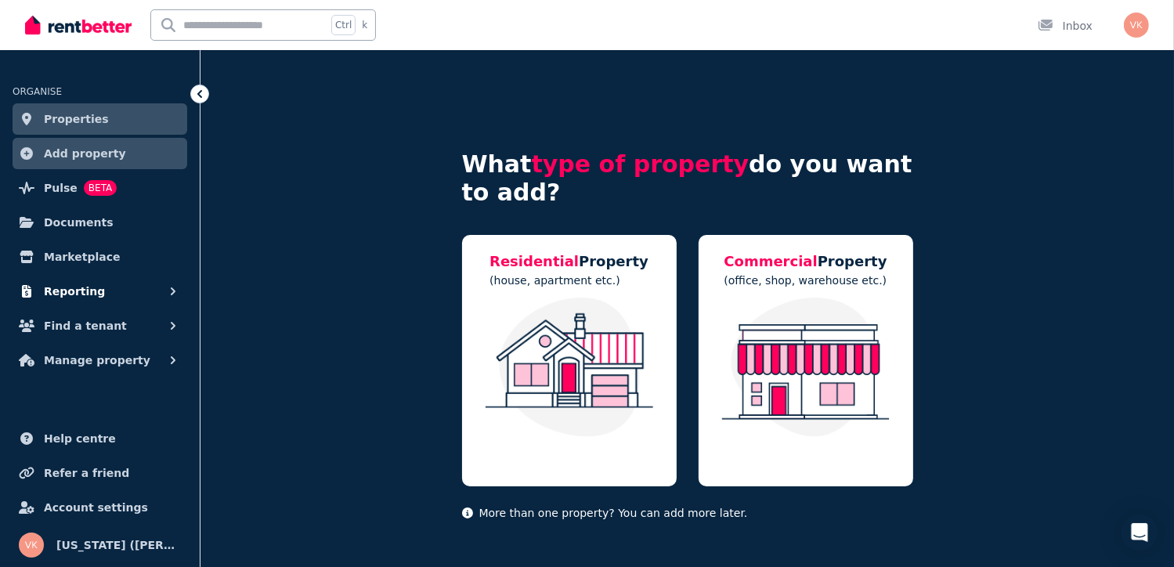
scroll to position [3, 0]
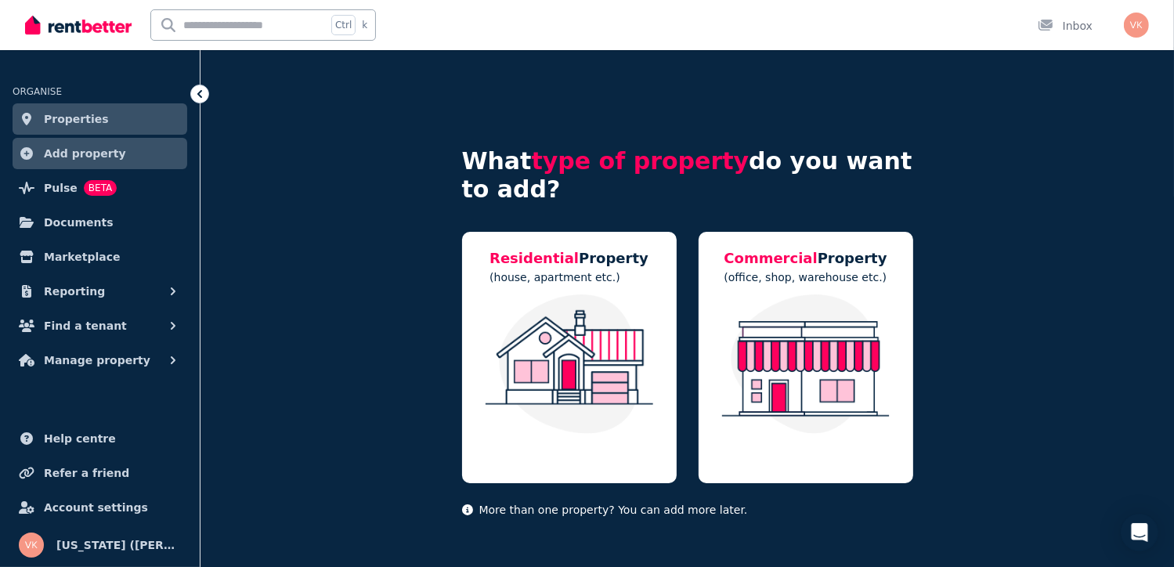
click at [103, 107] on link "Properties" at bounding box center [100, 118] width 175 height 31
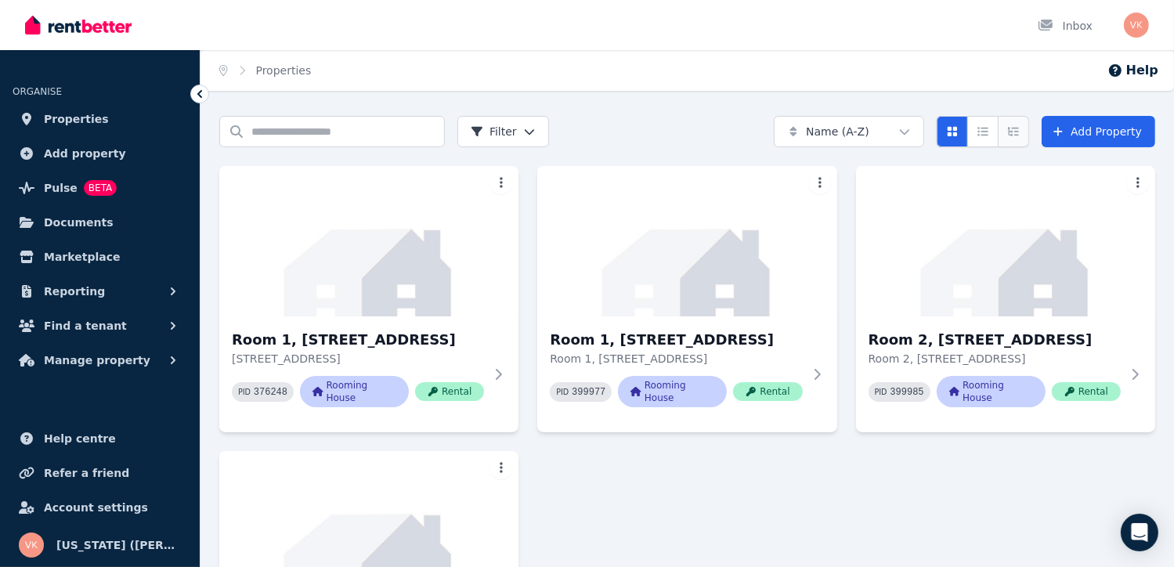
click at [1012, 137] on button "Expanded list view" at bounding box center [1013, 131] width 31 height 31
